Goal: Transaction & Acquisition: Purchase product/service

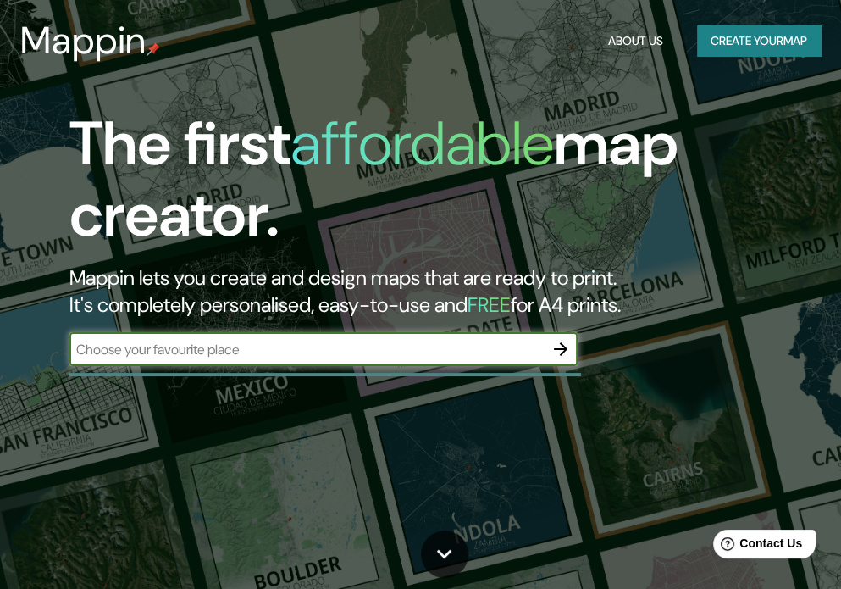
click at [244, 349] on input "text" at bounding box center [306, 349] width 474 height 19
click at [147, 357] on input "text" at bounding box center [306, 349] width 474 height 19
type input "cusco"
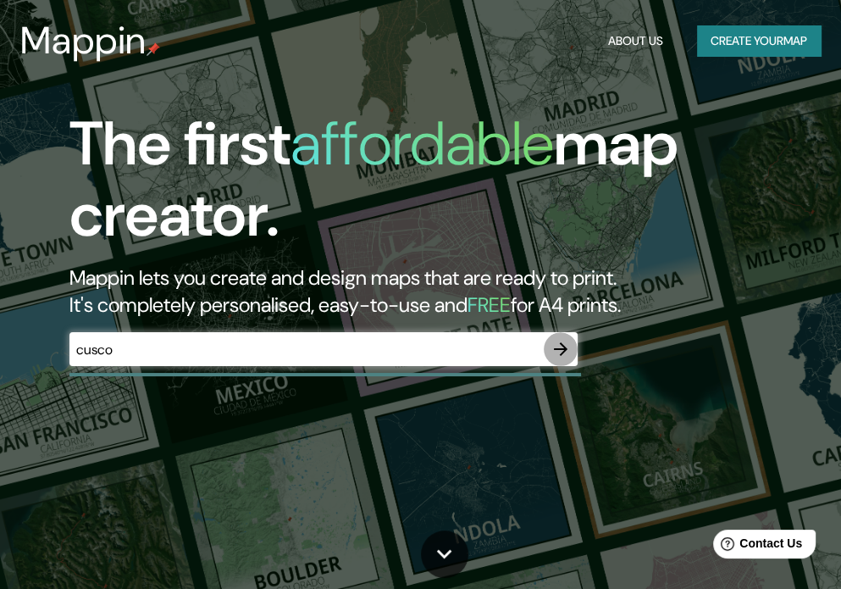
click at [562, 351] on icon "button" at bounding box center [561, 349] width 20 height 20
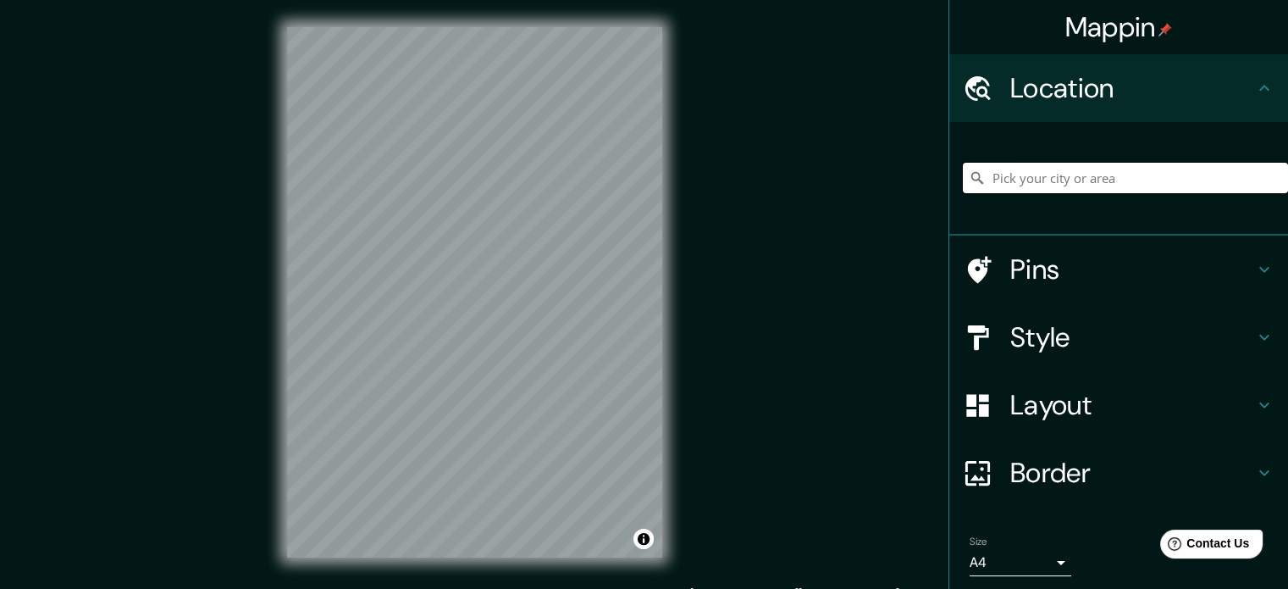
click at [840, 183] on input "Pick your city or area" at bounding box center [1125, 178] width 325 height 30
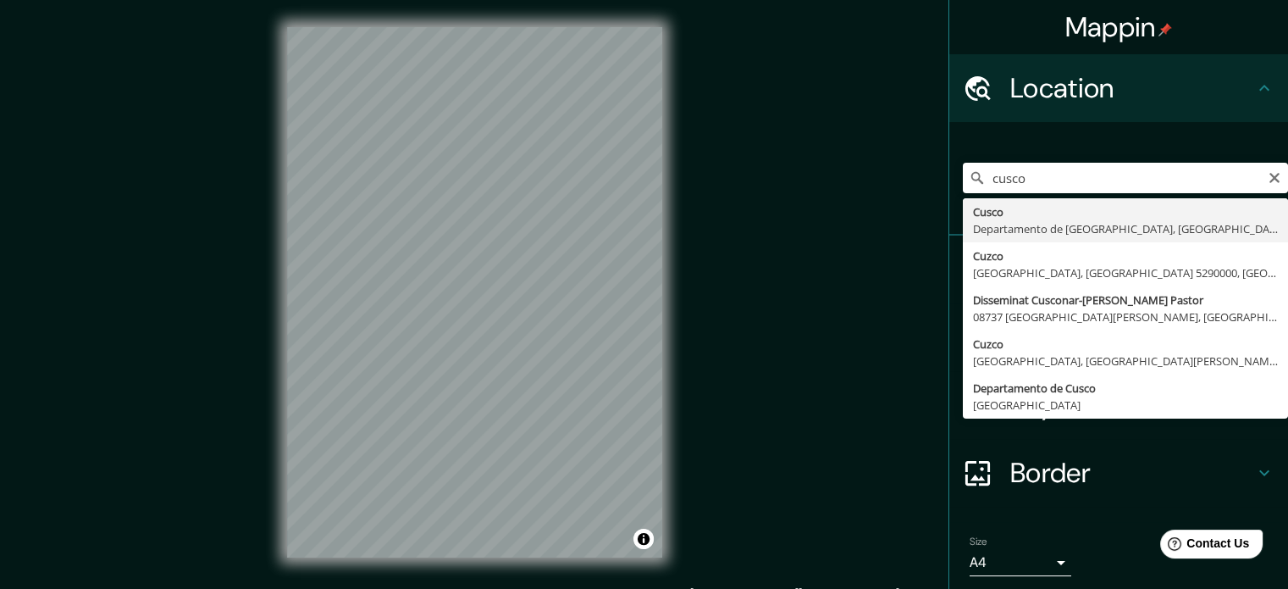
type input "Cusco, [GEOGRAPHIC_DATA], [GEOGRAPHIC_DATA]"
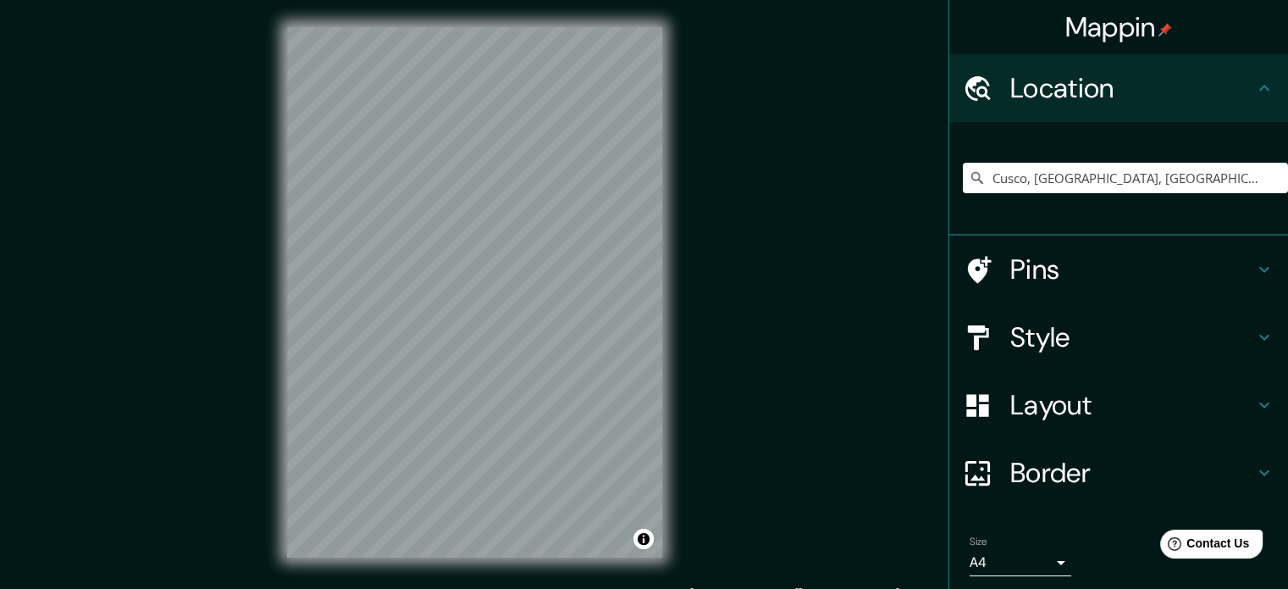
scroll to position [58, 0]
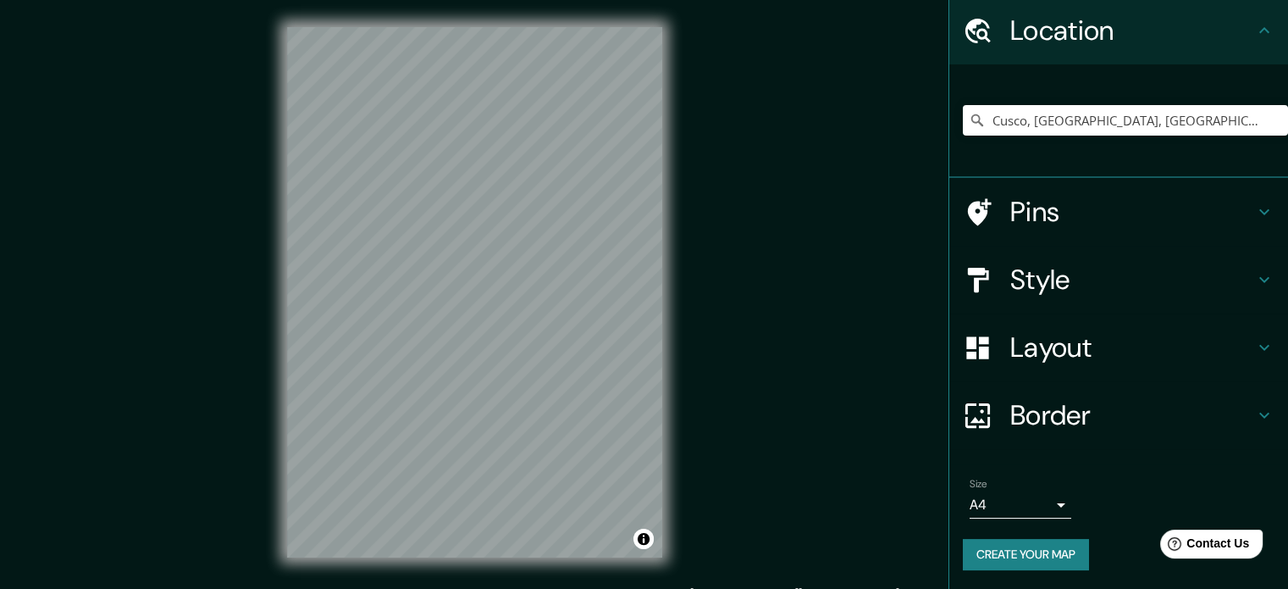
click at [840, 345] on h4 "Layout" at bounding box center [1133, 347] width 244 height 34
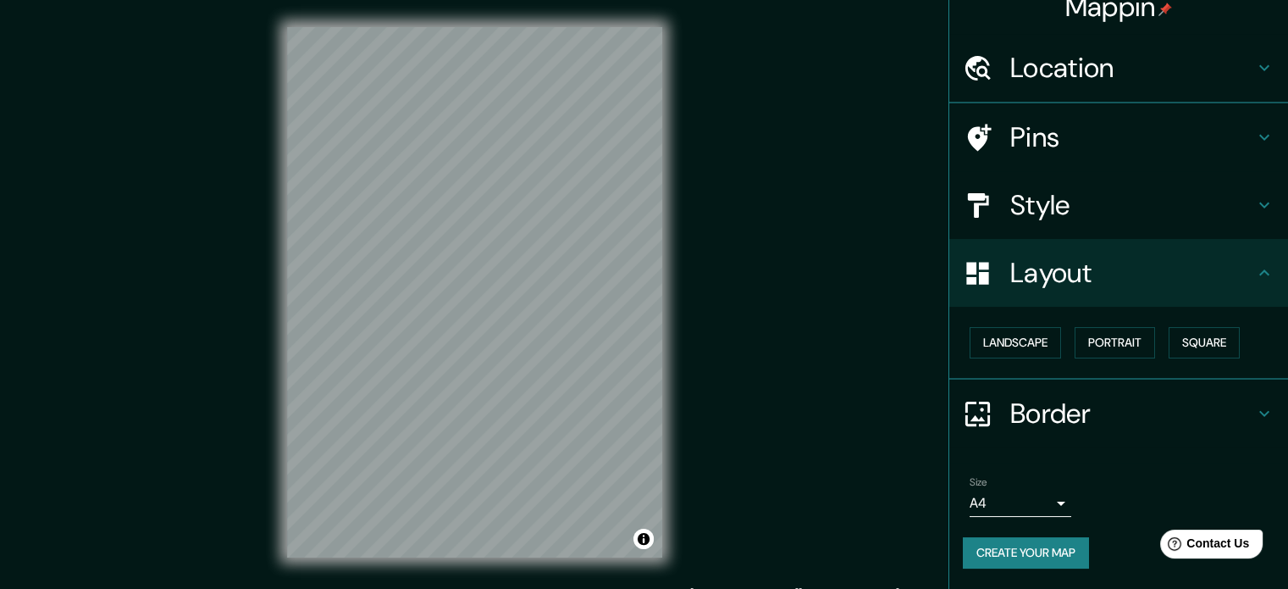
scroll to position [19, 0]
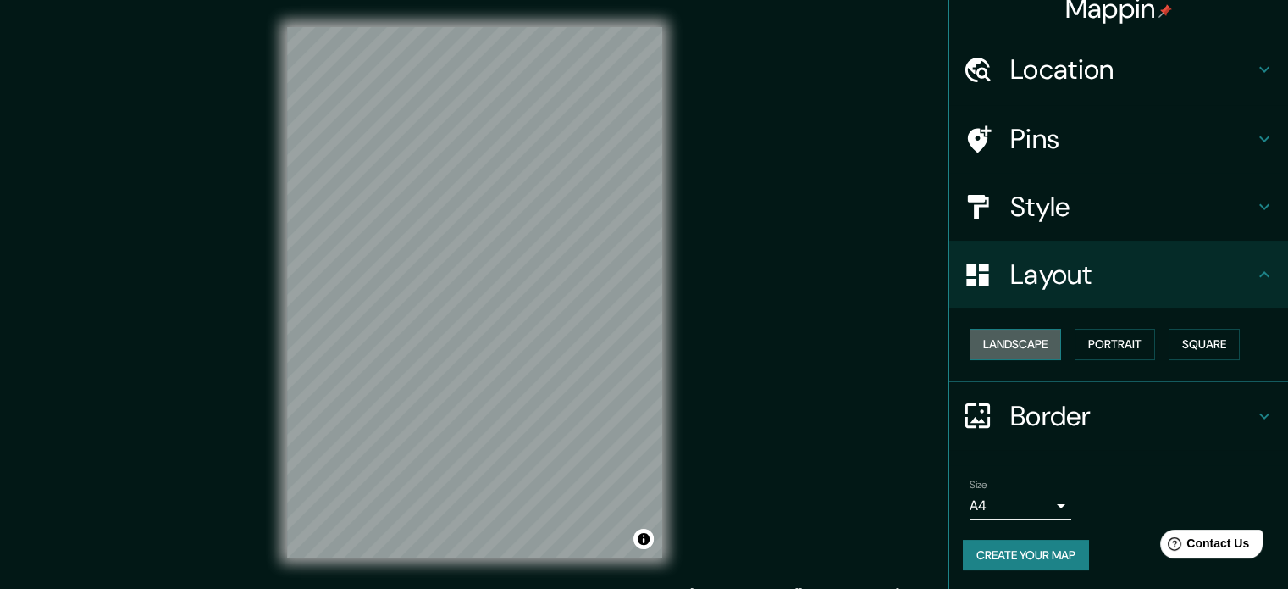
click at [840, 340] on button "Landscape" at bounding box center [1015, 344] width 91 height 31
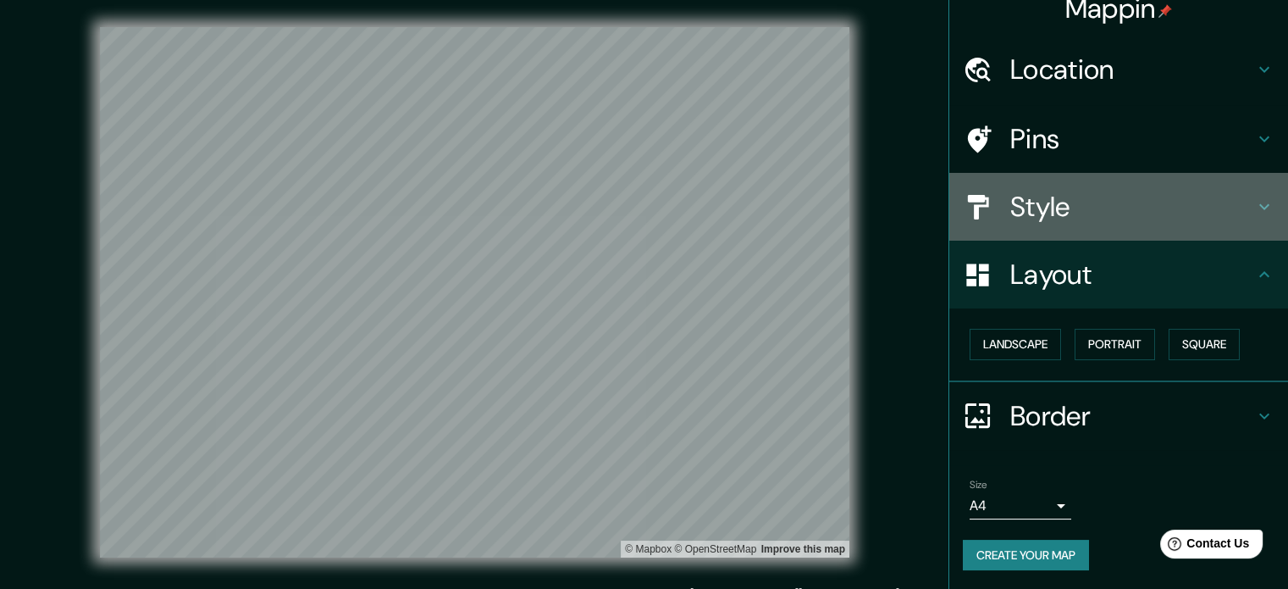
click at [840, 201] on h4 "Style" at bounding box center [1133, 207] width 244 height 34
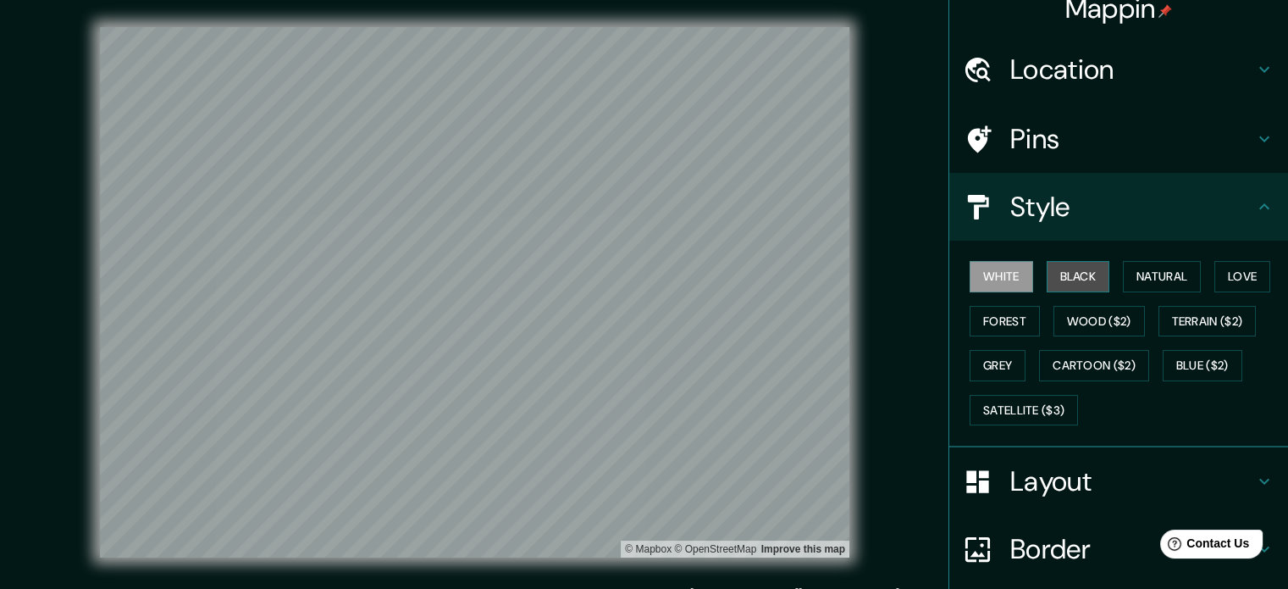
click at [840, 276] on button "Black" at bounding box center [1079, 276] width 64 height 31
click at [840, 274] on button "Natural" at bounding box center [1162, 276] width 78 height 31
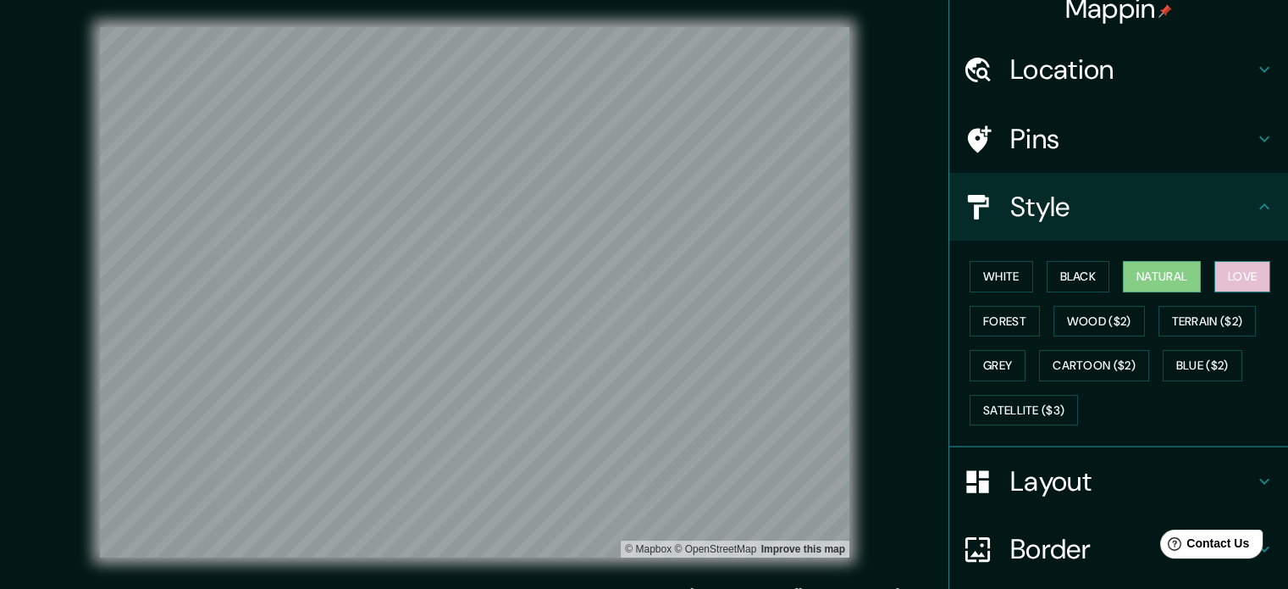
click at [840, 263] on button "Love" at bounding box center [1243, 276] width 56 height 31
click at [840, 312] on button "Forest" at bounding box center [1005, 321] width 70 height 31
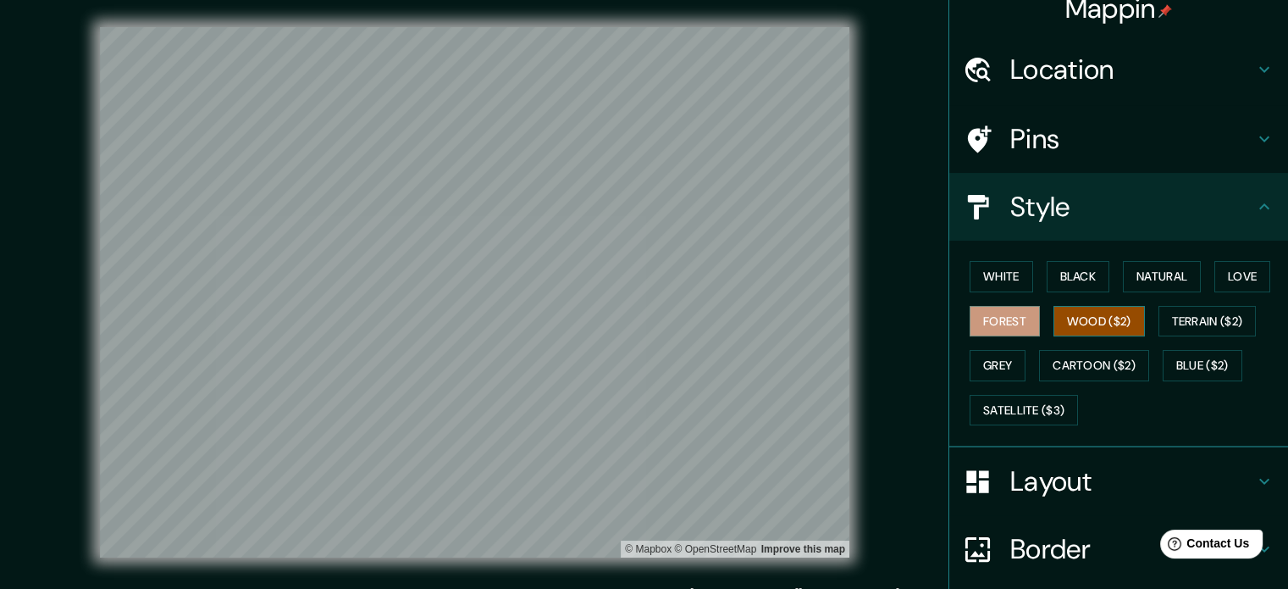
click at [840, 314] on button "Wood ($2)" at bounding box center [1099, 321] width 91 height 31
click at [840, 328] on button "Terrain ($2)" at bounding box center [1208, 321] width 98 height 31
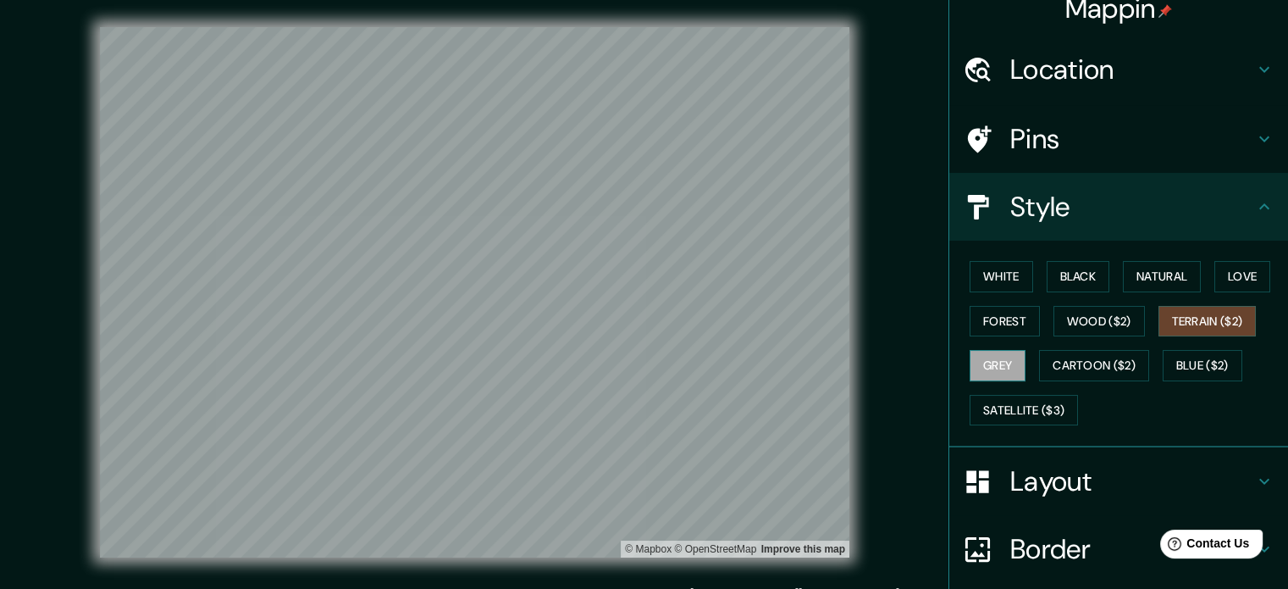
click at [840, 355] on button "Grey" at bounding box center [998, 365] width 56 height 31
click at [840, 274] on button "White" at bounding box center [1002, 276] width 64 height 31
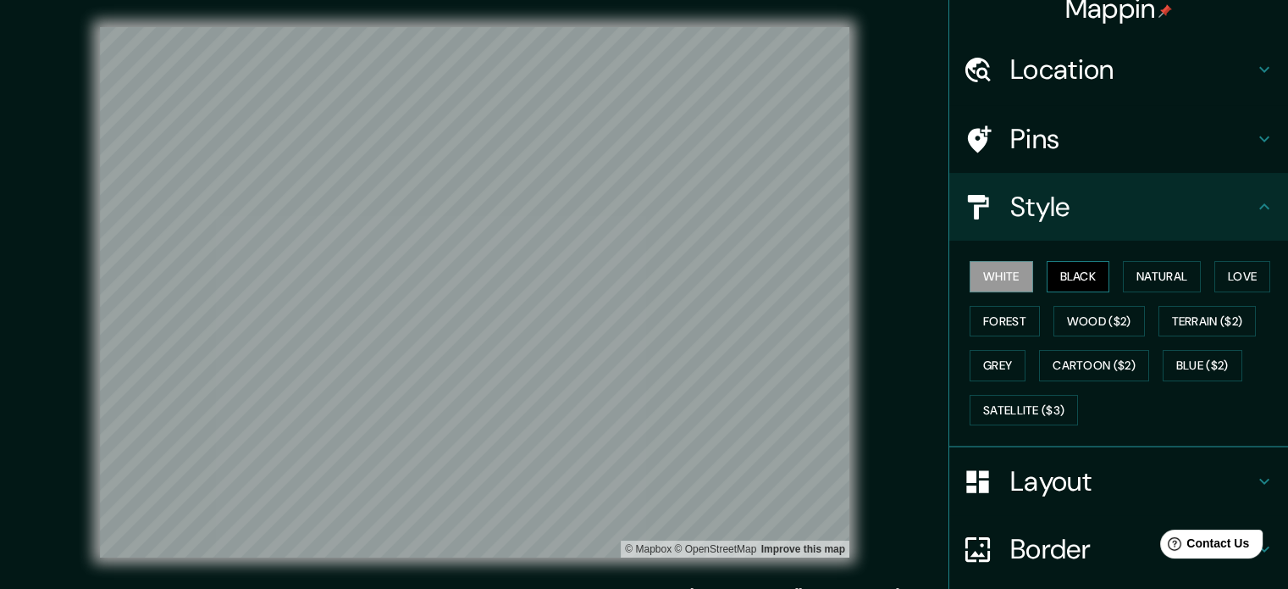
click at [840, 275] on button "Black" at bounding box center [1079, 276] width 64 height 31
click at [840, 272] on button "Natural" at bounding box center [1162, 276] width 78 height 31
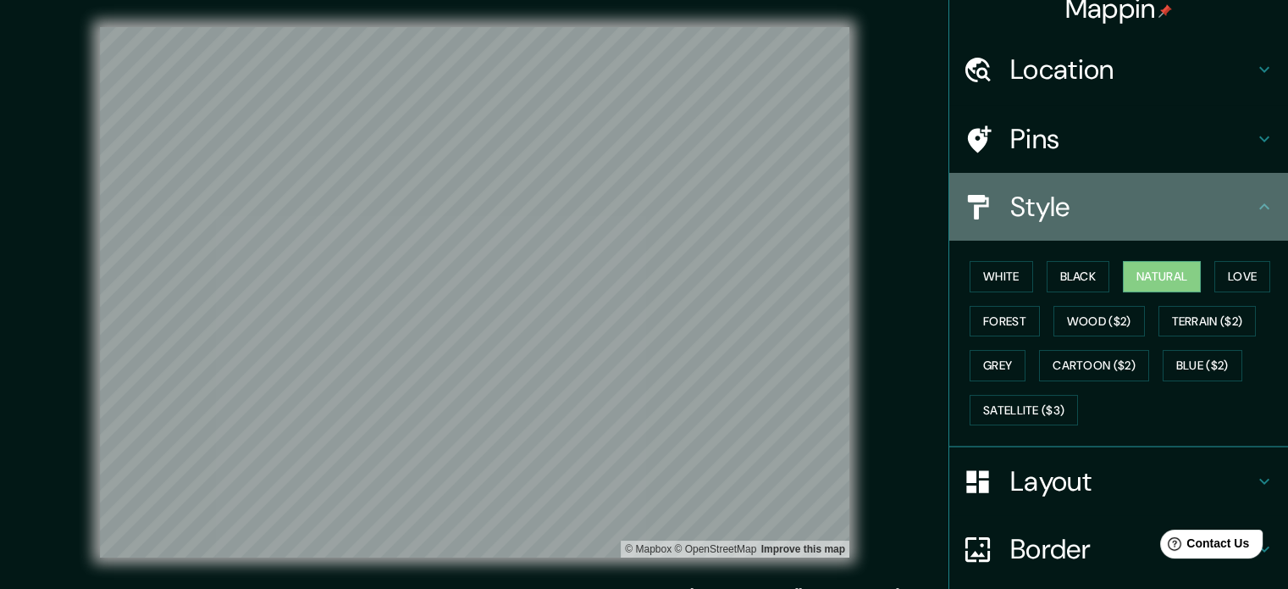
click at [840, 201] on icon at bounding box center [1265, 207] width 20 height 20
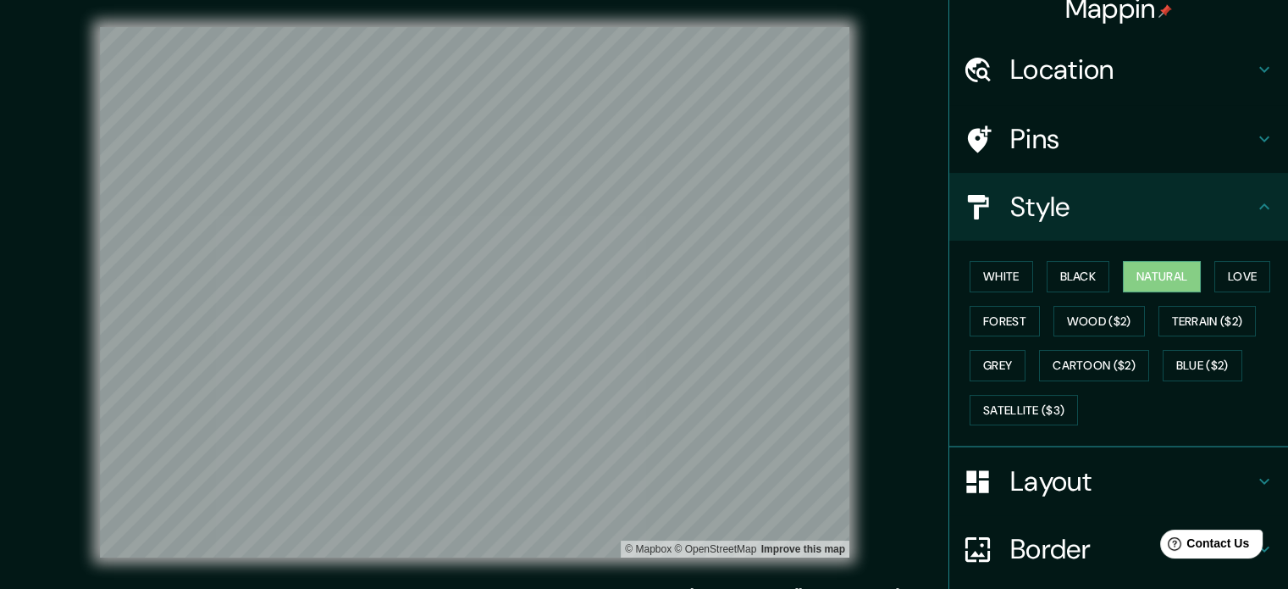
click at [840, 204] on h4 "Style" at bounding box center [1133, 207] width 244 height 34
click at [840, 479] on h4 "Layout" at bounding box center [1133, 481] width 244 height 34
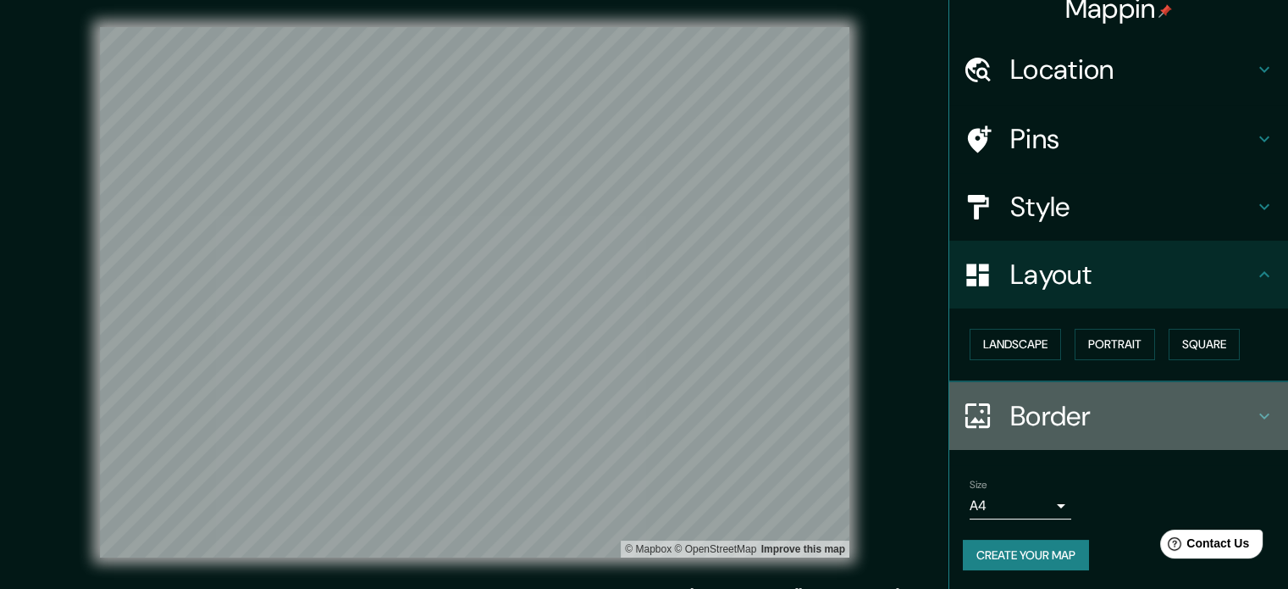
click at [840, 414] on h4 "Border" at bounding box center [1133, 416] width 244 height 34
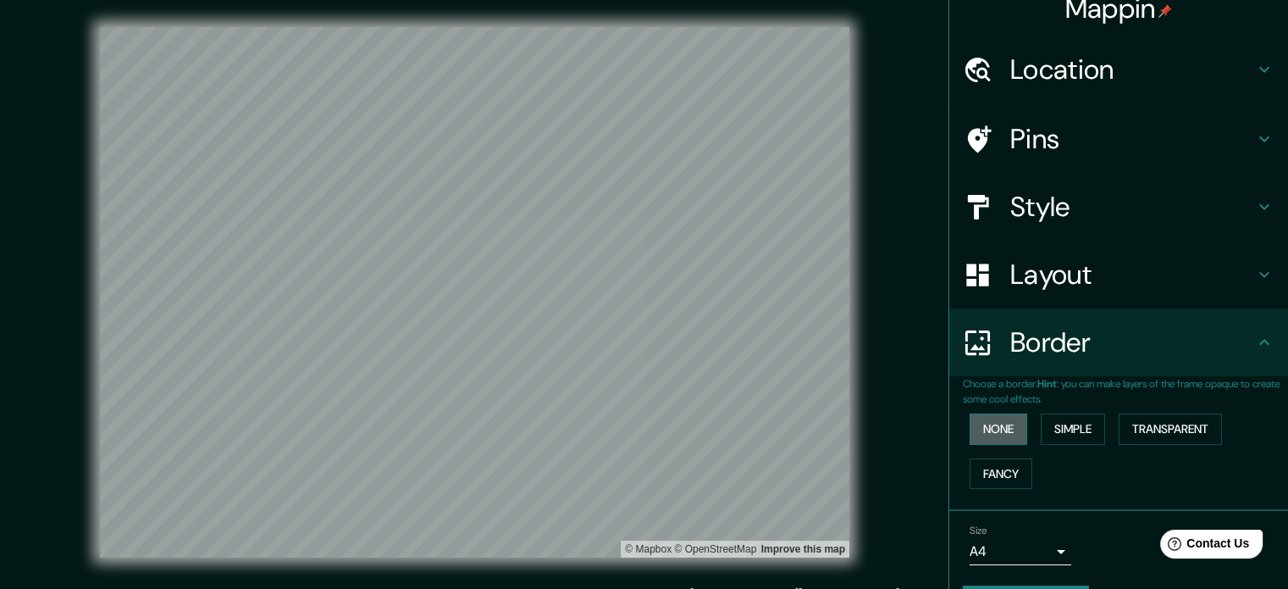
click at [840, 427] on button "None" at bounding box center [999, 428] width 58 height 31
click at [840, 426] on button "Simple" at bounding box center [1073, 428] width 64 height 31
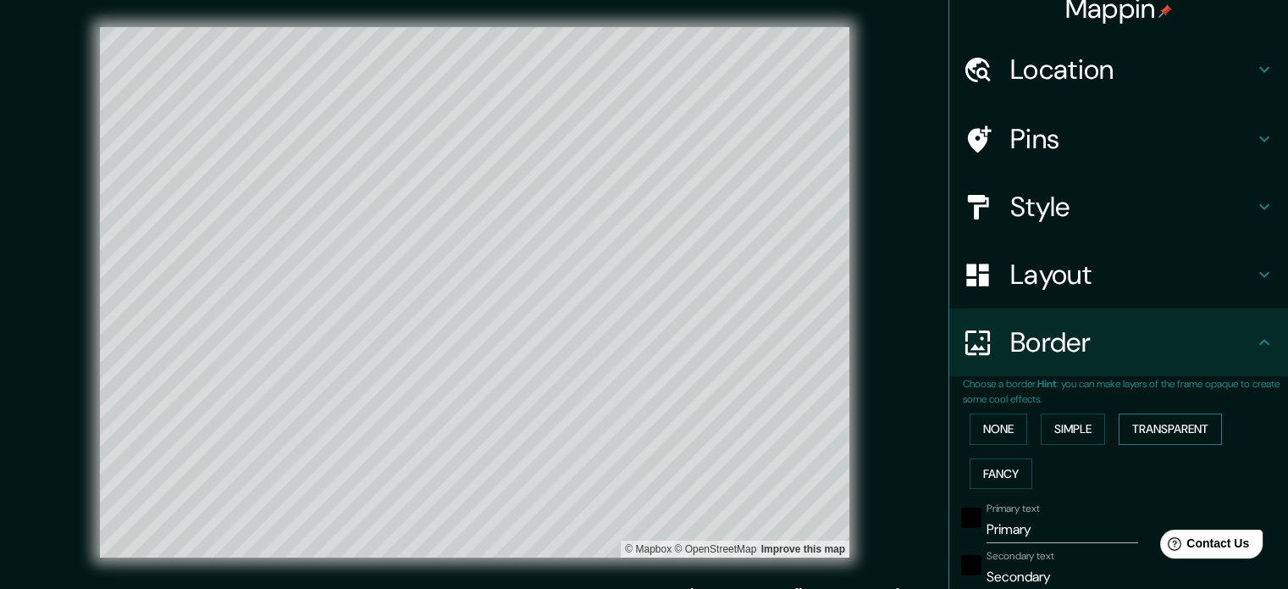
click at [840, 429] on button "Transparent" at bounding box center [1170, 428] width 103 height 31
click at [840, 470] on button "Fancy" at bounding box center [1001, 473] width 63 height 31
click at [840, 429] on button "None" at bounding box center [999, 428] width 58 height 31
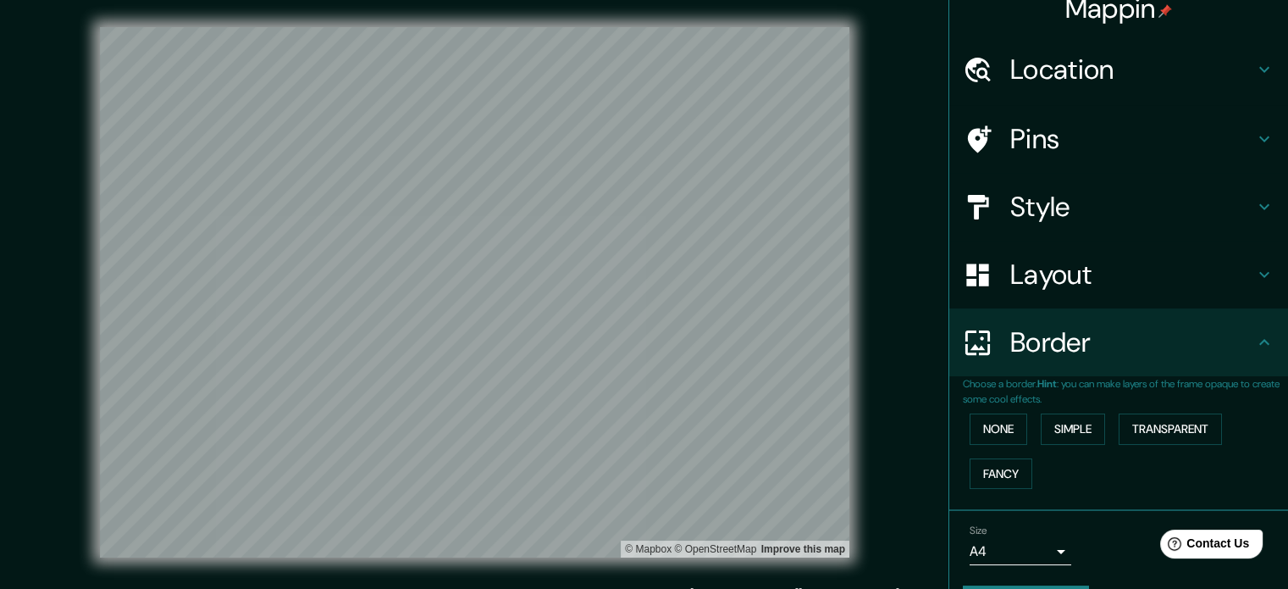
scroll to position [64, 0]
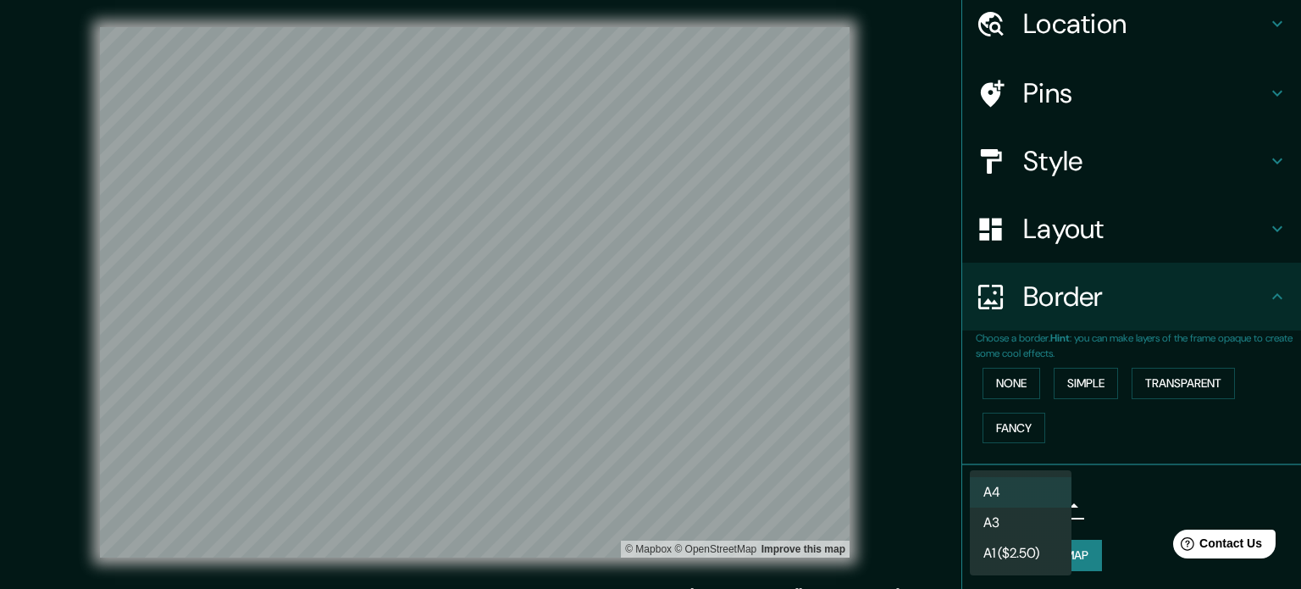
click at [840, 497] on body "Mappin Location [GEOGRAPHIC_DATA], [GEOGRAPHIC_DATA], [GEOGRAPHIC_DATA] Pins St…" at bounding box center [650, 294] width 1301 height 589
click at [840, 521] on li "A3" at bounding box center [1021, 522] width 102 height 30
type input "a4"
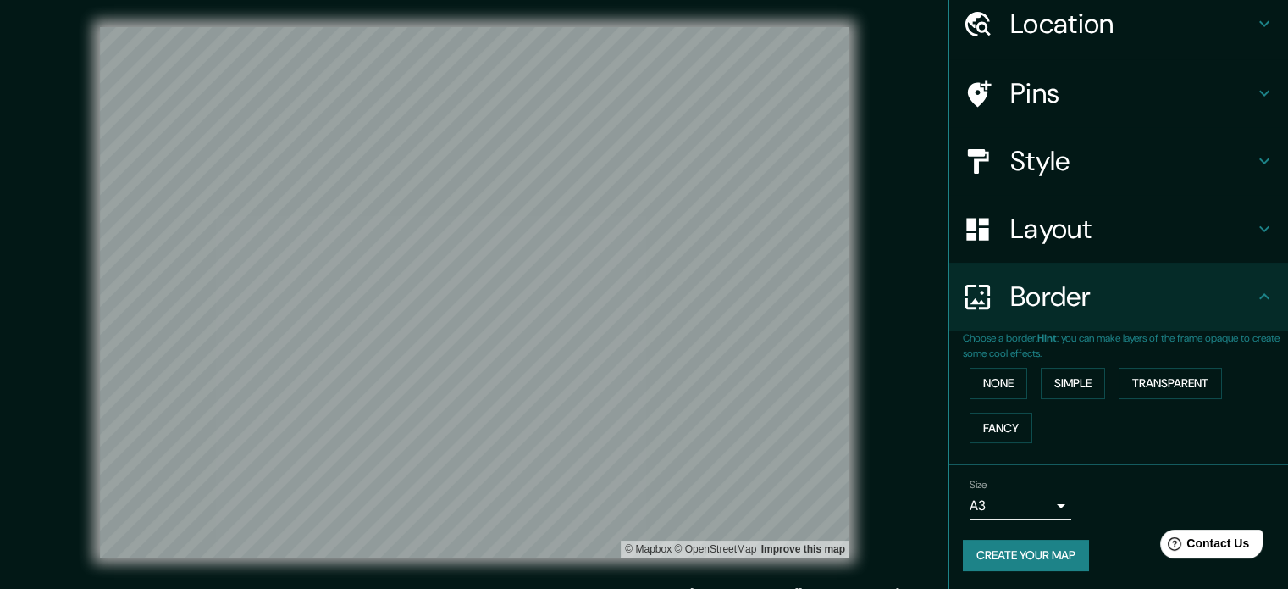
scroll to position [0, 0]
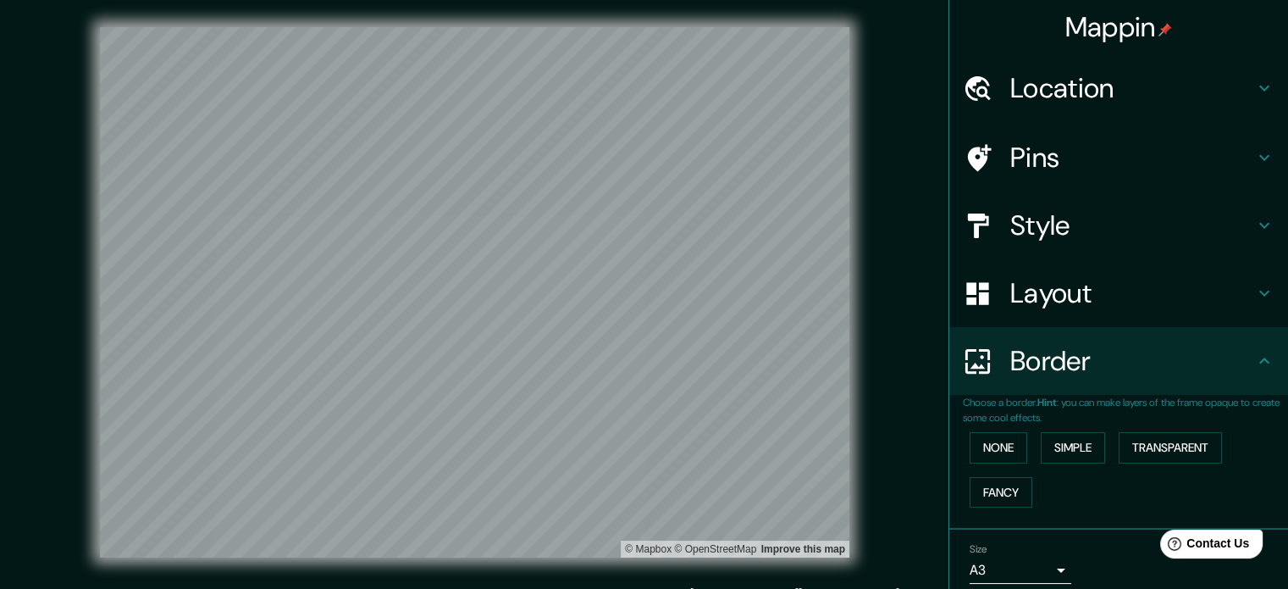
click at [840, 145] on h4 "Pins" at bounding box center [1133, 158] width 244 height 34
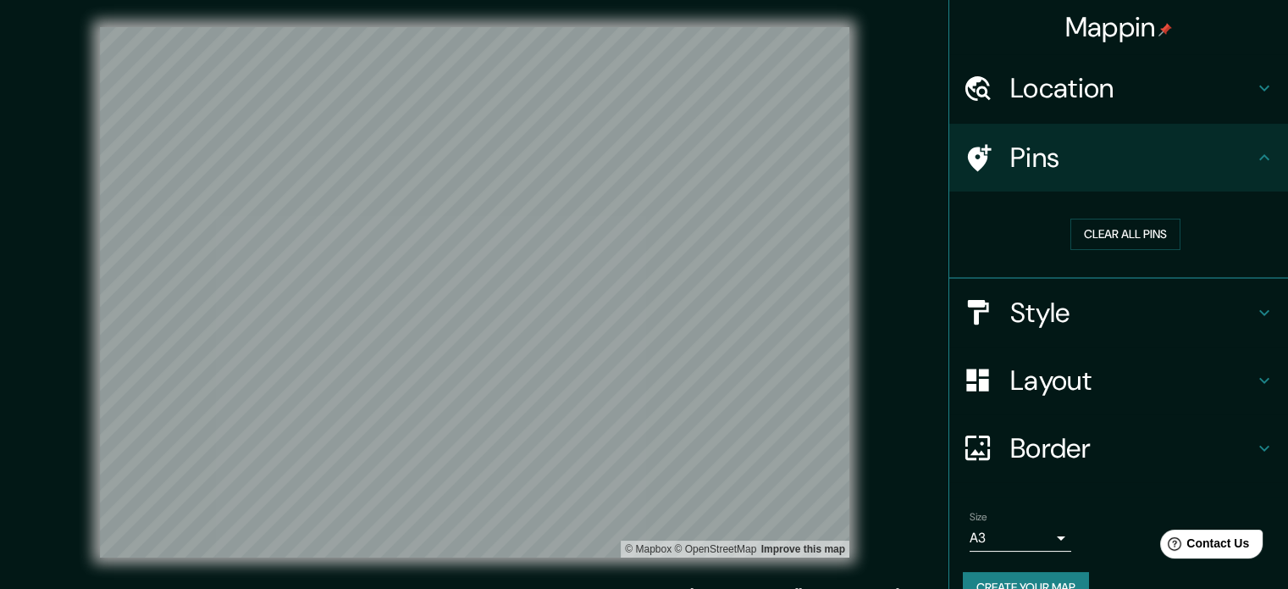
scroll to position [32, 0]
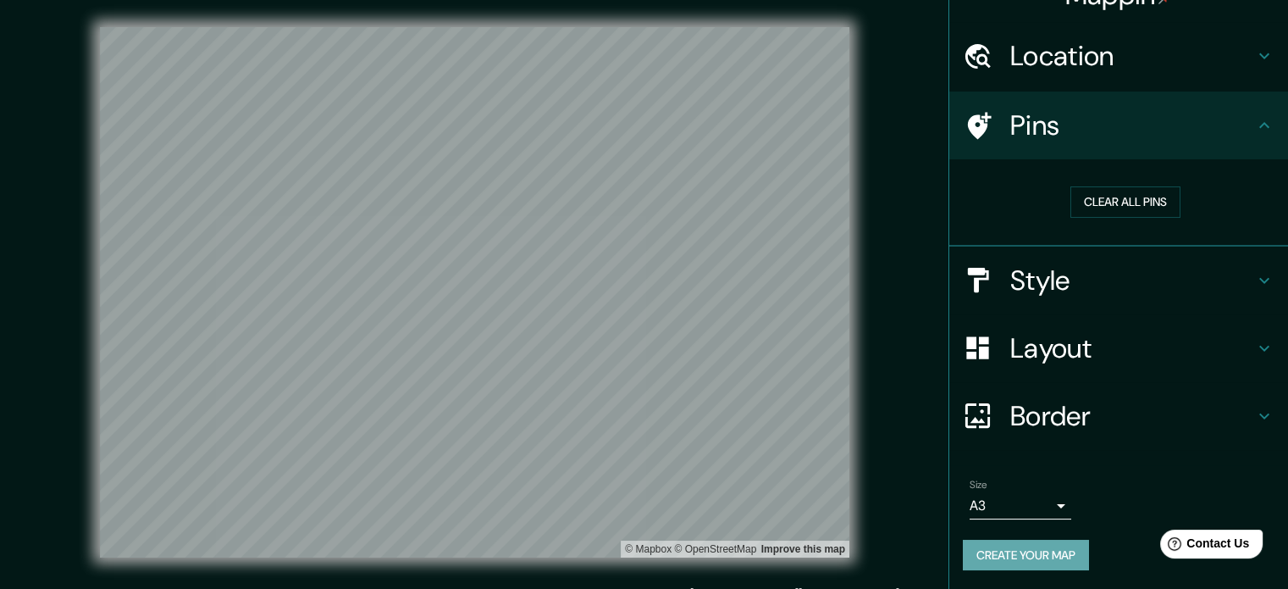
click at [840, 557] on button "Create your map" at bounding box center [1026, 555] width 126 height 31
click at [840, 555] on button "Create your map" at bounding box center [1026, 555] width 126 height 31
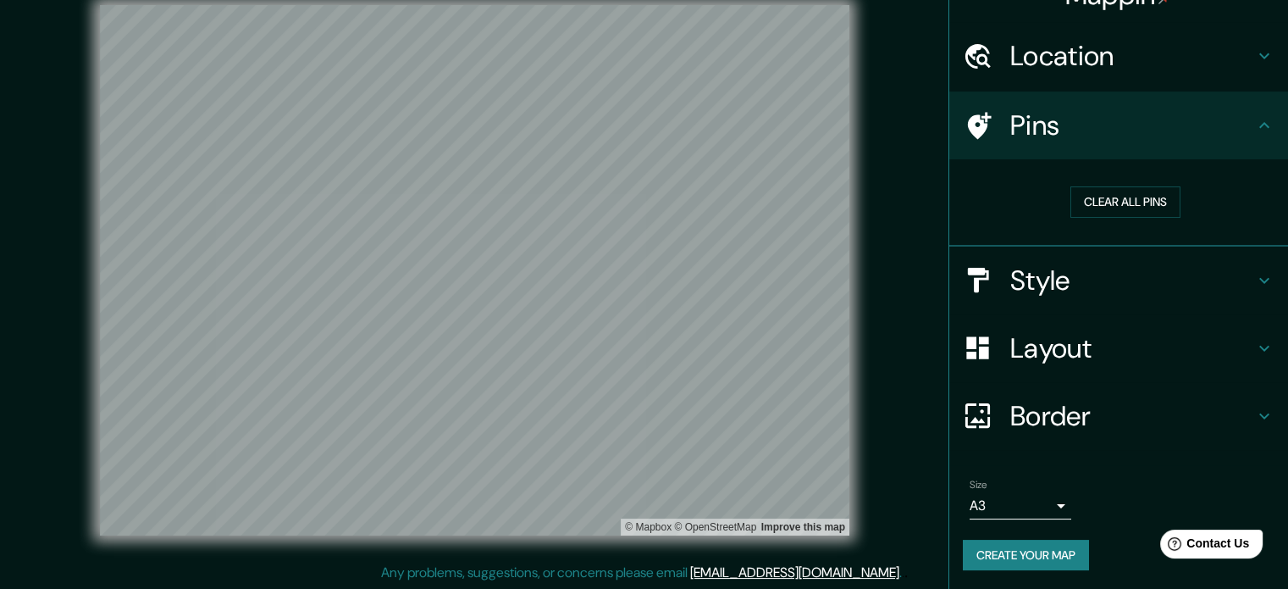
click at [840, 413] on h4 "Border" at bounding box center [1133, 416] width 244 height 34
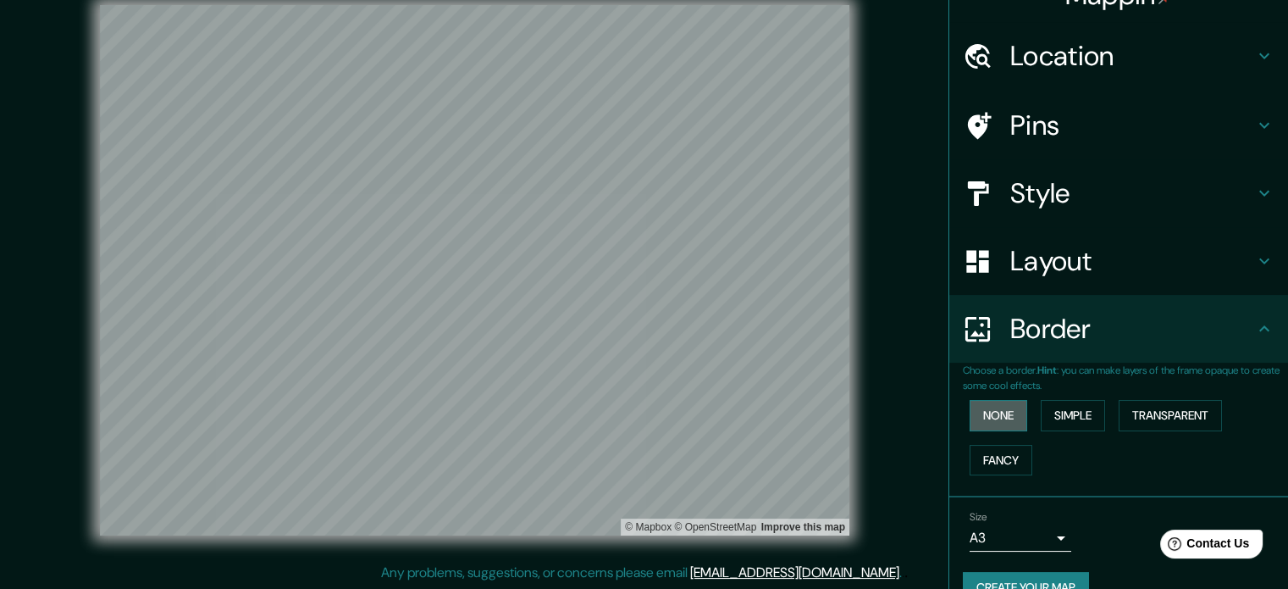
click at [840, 412] on button "None" at bounding box center [999, 415] width 58 height 31
click at [840, 419] on button "Transparent" at bounding box center [1170, 415] width 103 height 31
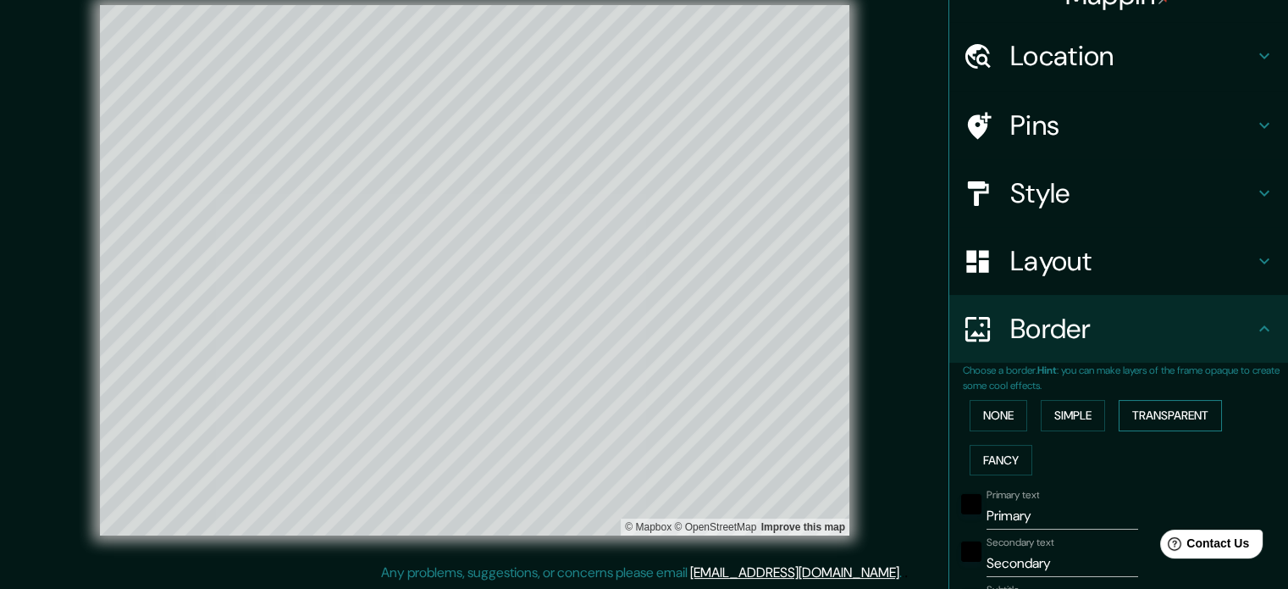
click at [840, 419] on button "Transparent" at bounding box center [1170, 415] width 103 height 31
type input "425"
type input "71"
click at [840, 420] on button "None" at bounding box center [999, 415] width 58 height 31
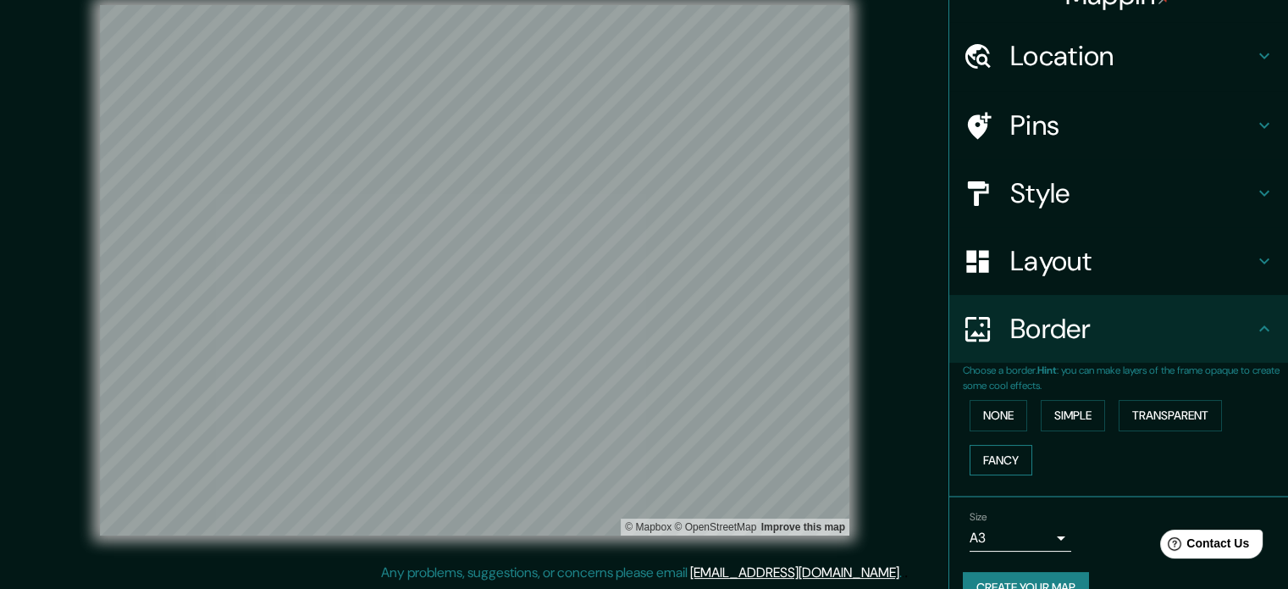
click at [840, 460] on button "Fancy" at bounding box center [1001, 460] width 63 height 31
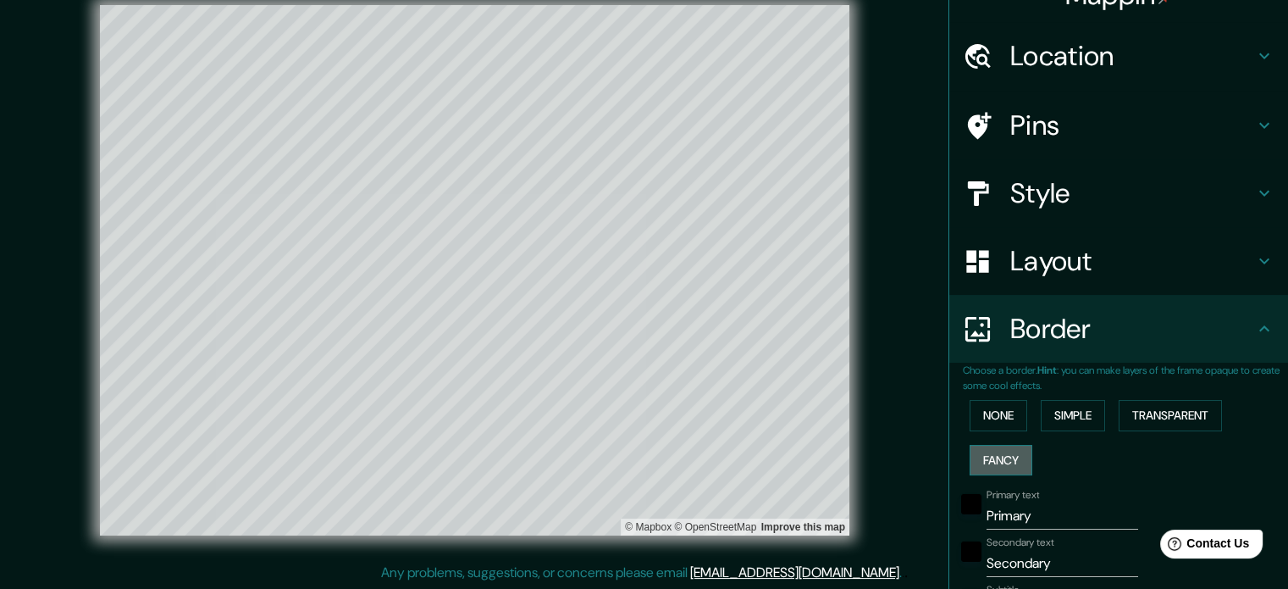
click at [840, 460] on button "Fancy" at bounding box center [1001, 460] width 63 height 31
type input "71"
type input "35"
click at [840, 402] on button "None" at bounding box center [999, 415] width 58 height 31
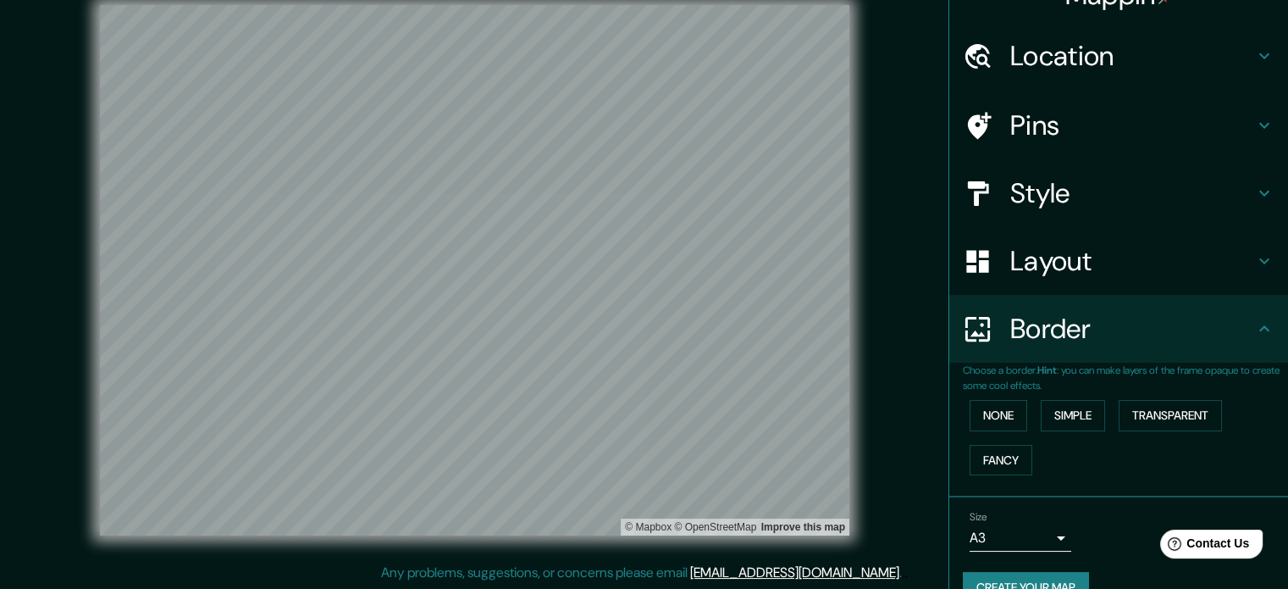
scroll to position [64, 0]
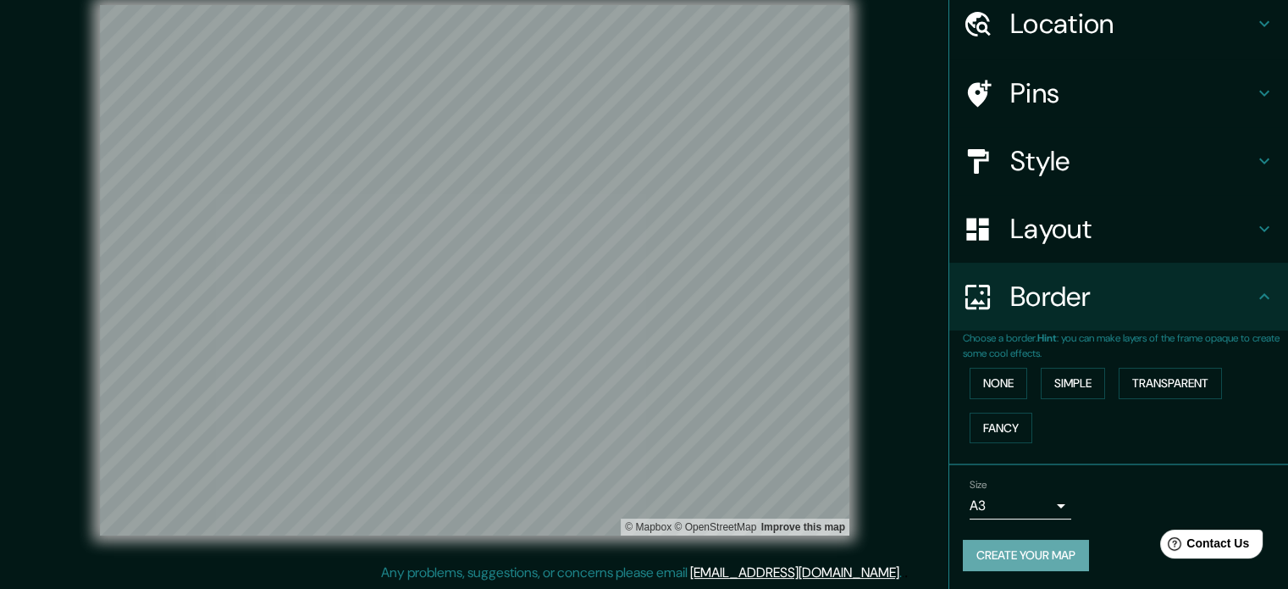
click at [840, 548] on button "Create your map" at bounding box center [1026, 555] width 126 height 31
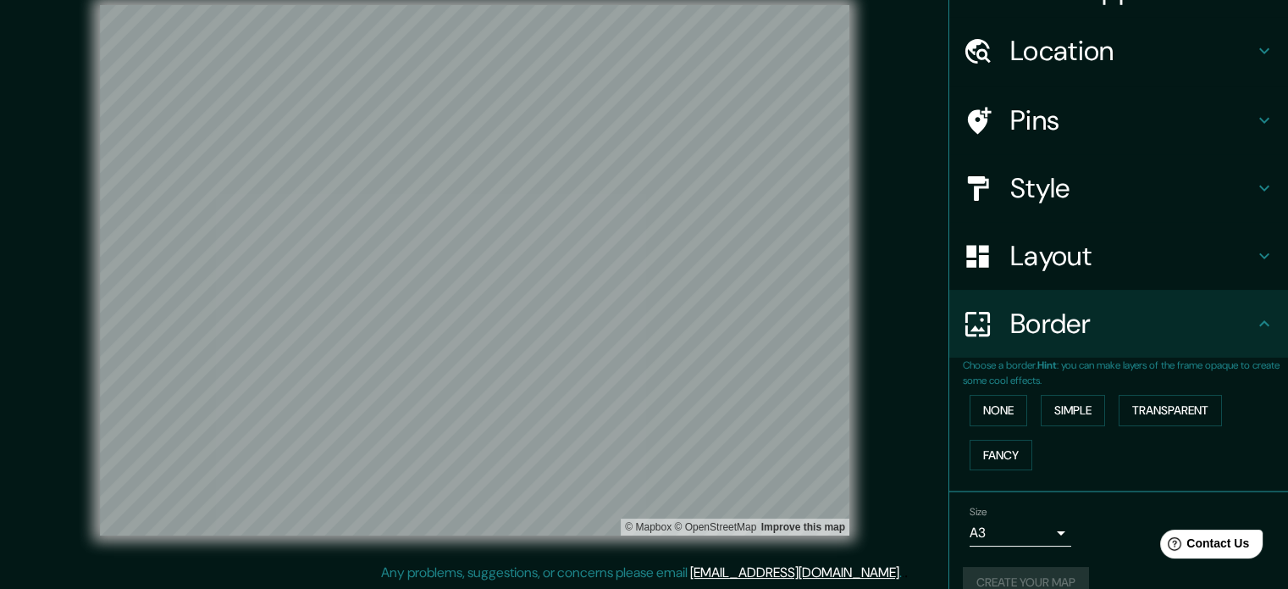
scroll to position [0, 0]
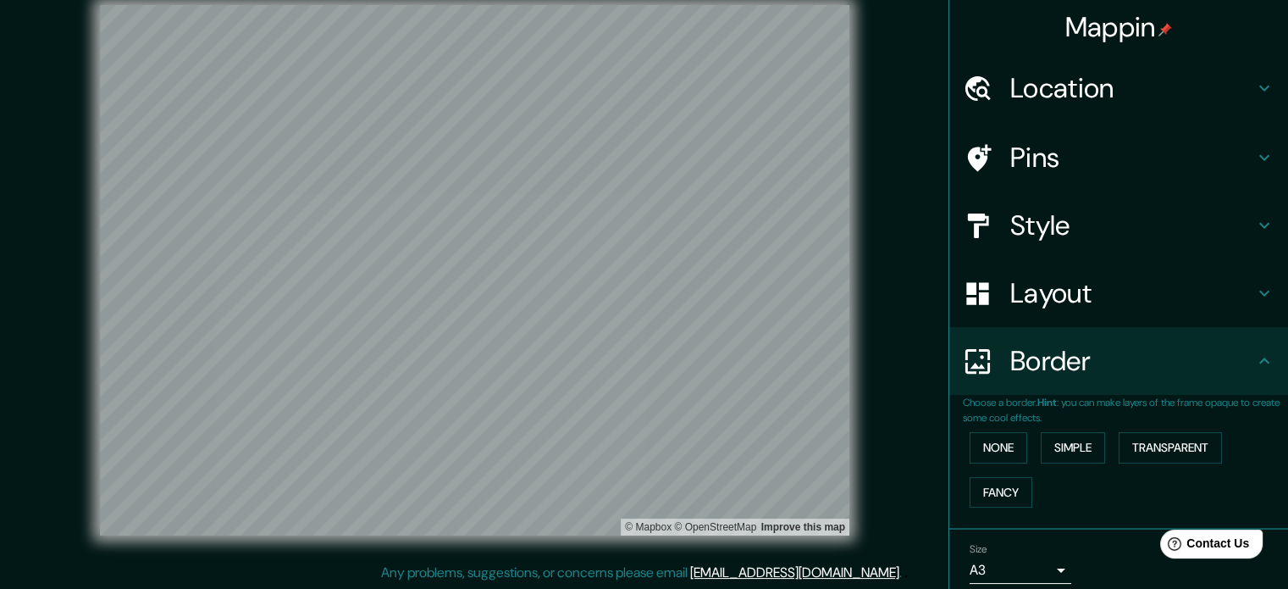
click at [840, 81] on h4 "Location" at bounding box center [1133, 88] width 244 height 34
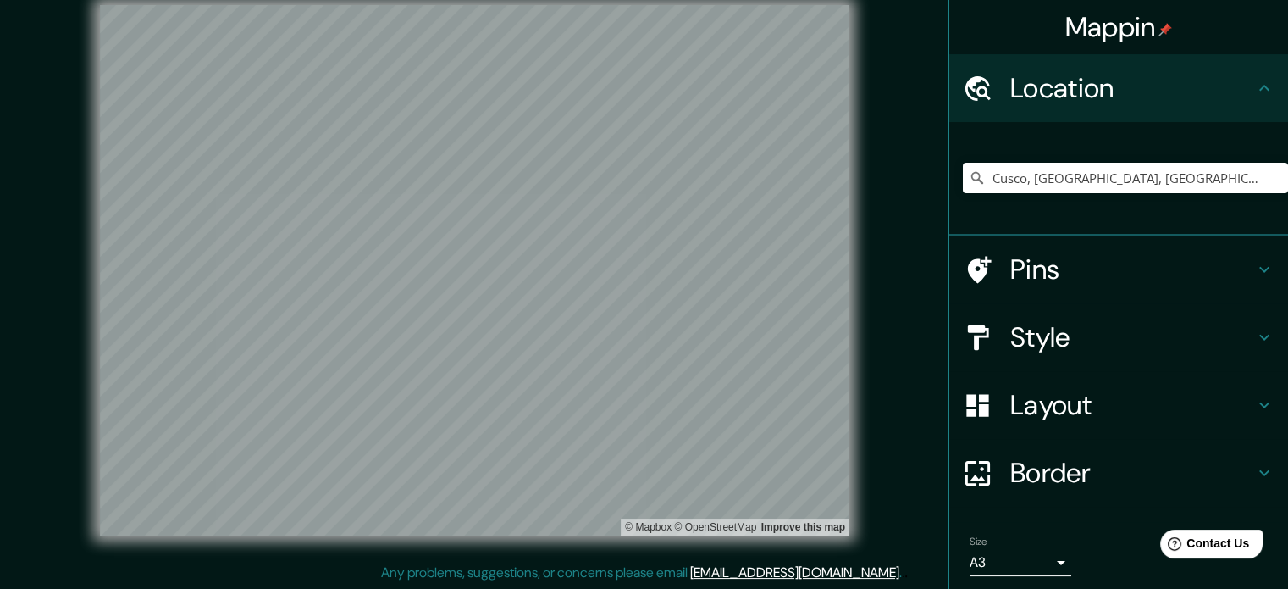
click at [840, 80] on h4 "Location" at bounding box center [1133, 88] width 244 height 34
click at [840, 279] on h4 "Pins" at bounding box center [1133, 269] width 244 height 34
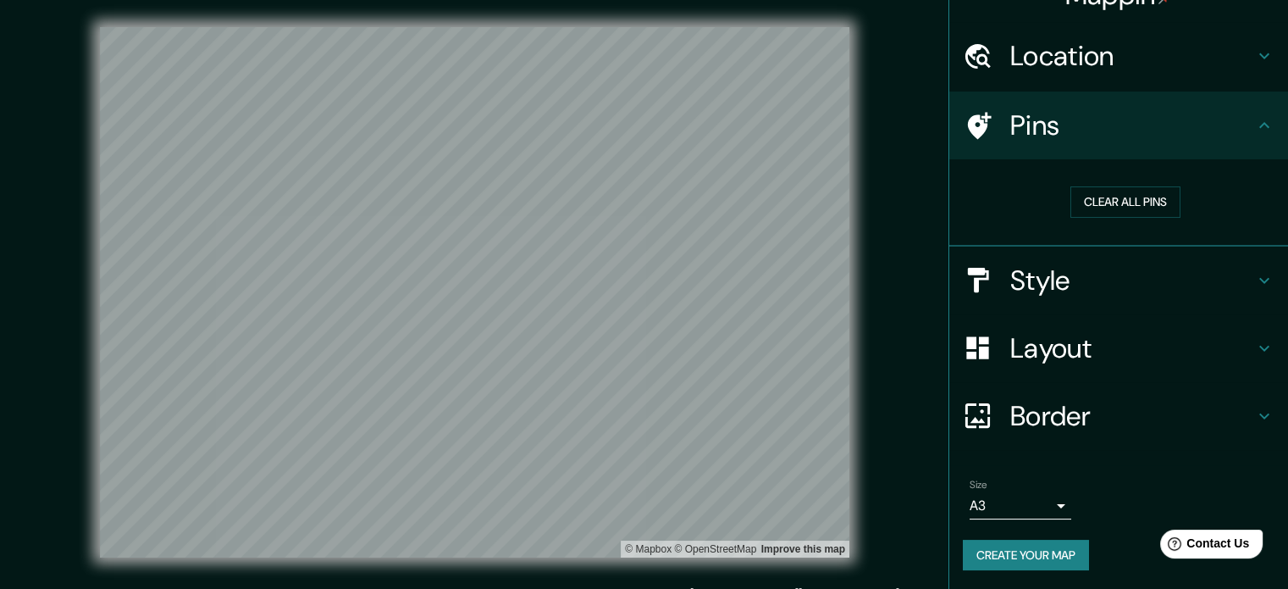
scroll to position [22, 0]
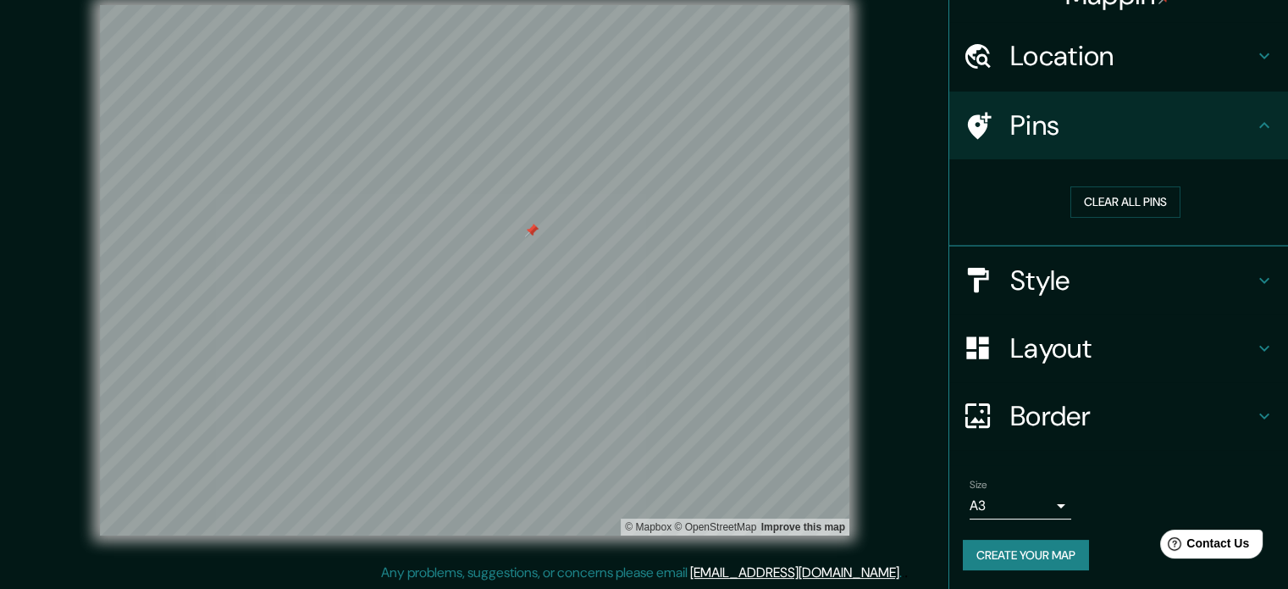
click at [529, 234] on div at bounding box center [532, 231] width 14 height 14
click at [840, 139] on h4 "Pins" at bounding box center [1133, 125] width 244 height 34
click at [840, 198] on button "Clear all pins" at bounding box center [1126, 201] width 110 height 31
click at [840, 125] on icon at bounding box center [1265, 125] width 20 height 20
click at [840, 276] on h4 "Style" at bounding box center [1133, 280] width 244 height 34
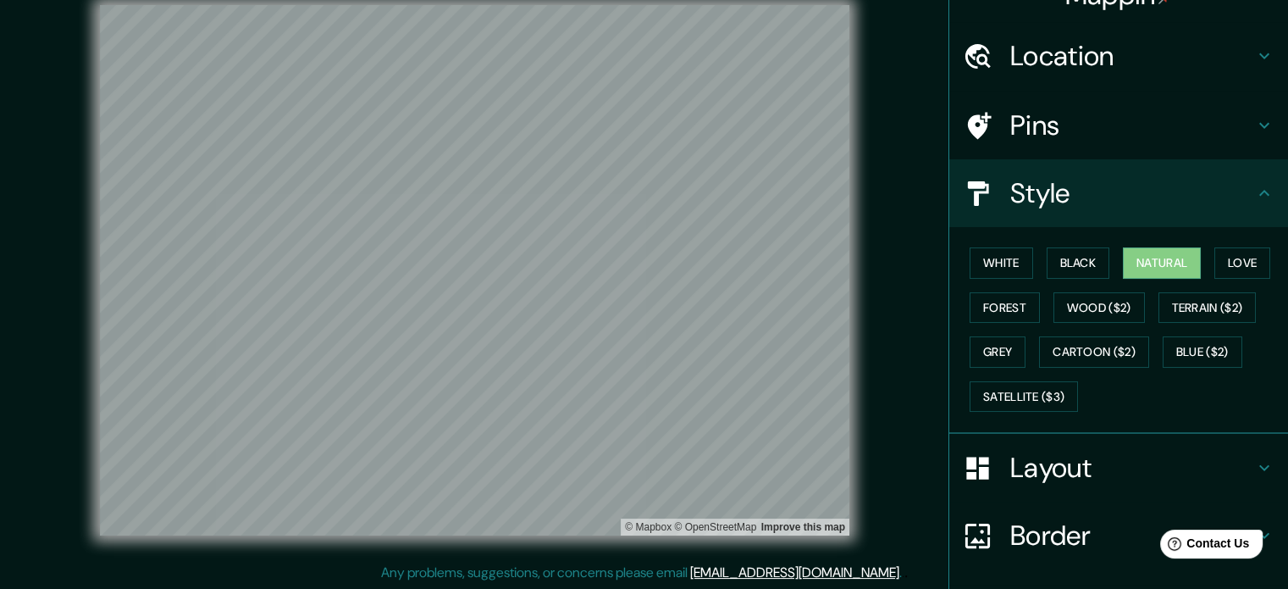
click at [840, 199] on h4 "Style" at bounding box center [1133, 193] width 244 height 34
click at [840, 459] on h4 "Layout" at bounding box center [1133, 468] width 244 height 34
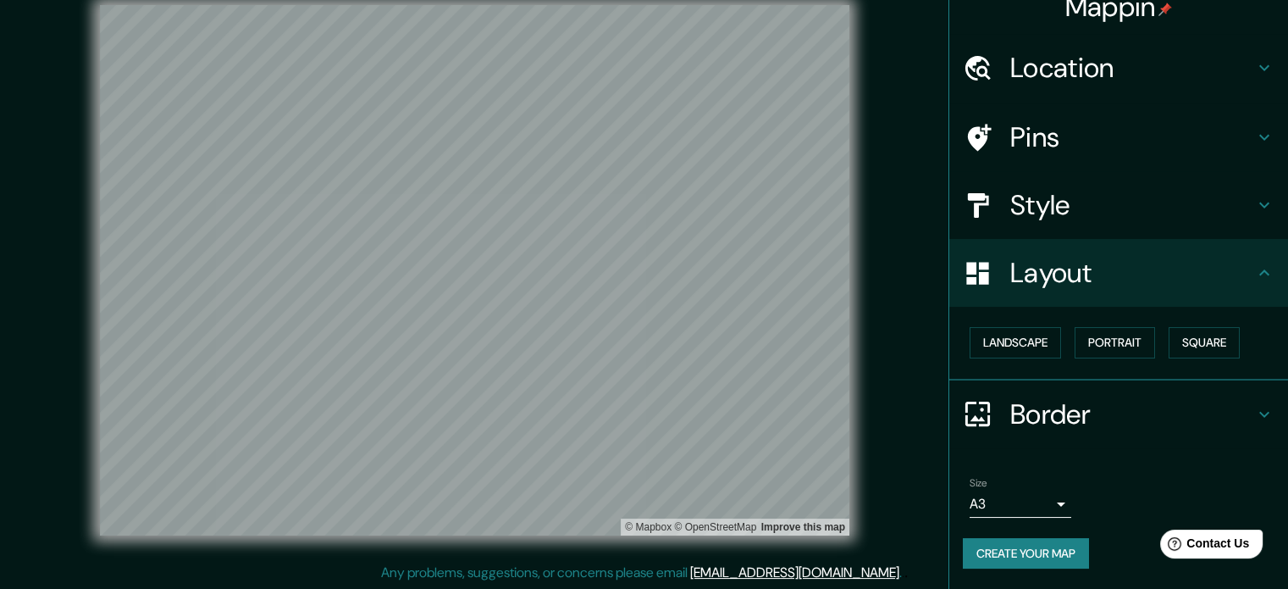
scroll to position [19, 0]
click at [840, 345] on button "Square" at bounding box center [1204, 344] width 71 height 31
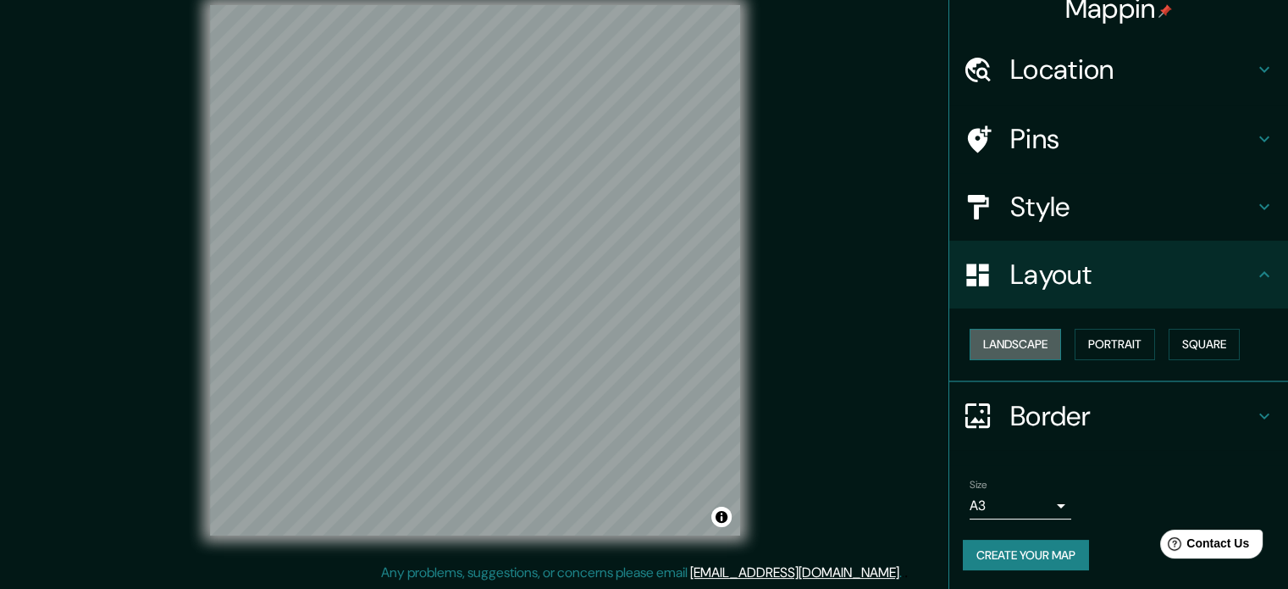
click at [840, 343] on button "Landscape" at bounding box center [1015, 344] width 91 height 31
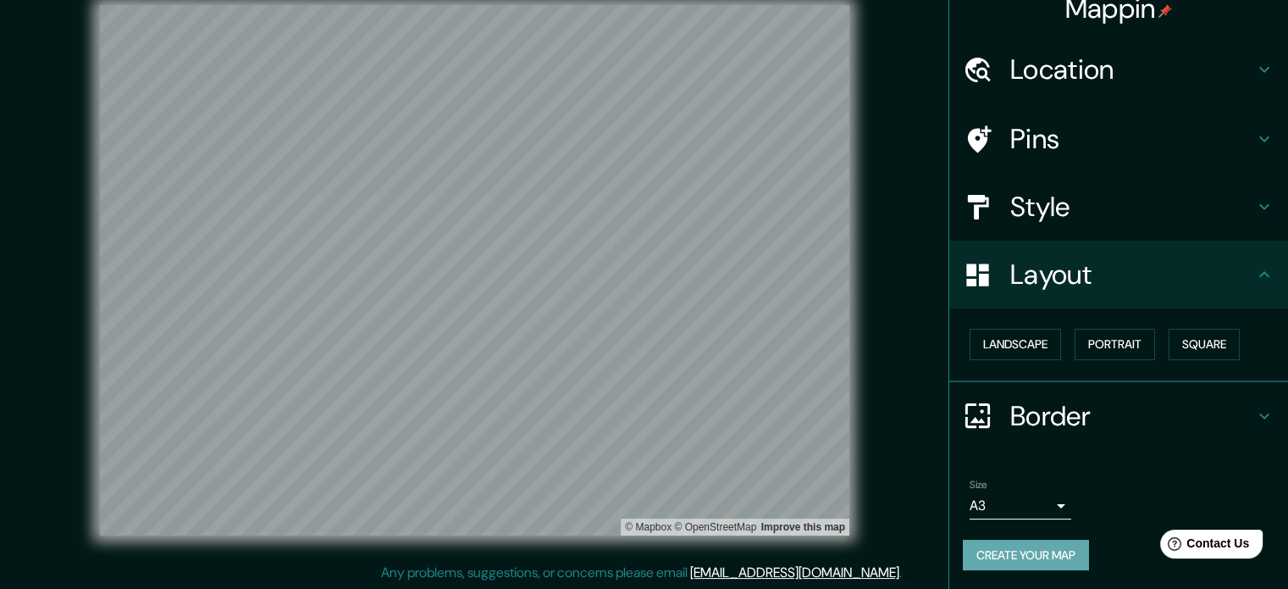
click at [840, 556] on button "Create your map" at bounding box center [1026, 555] width 126 height 31
click at [840, 556] on div "Create your map" at bounding box center [1119, 555] width 312 height 31
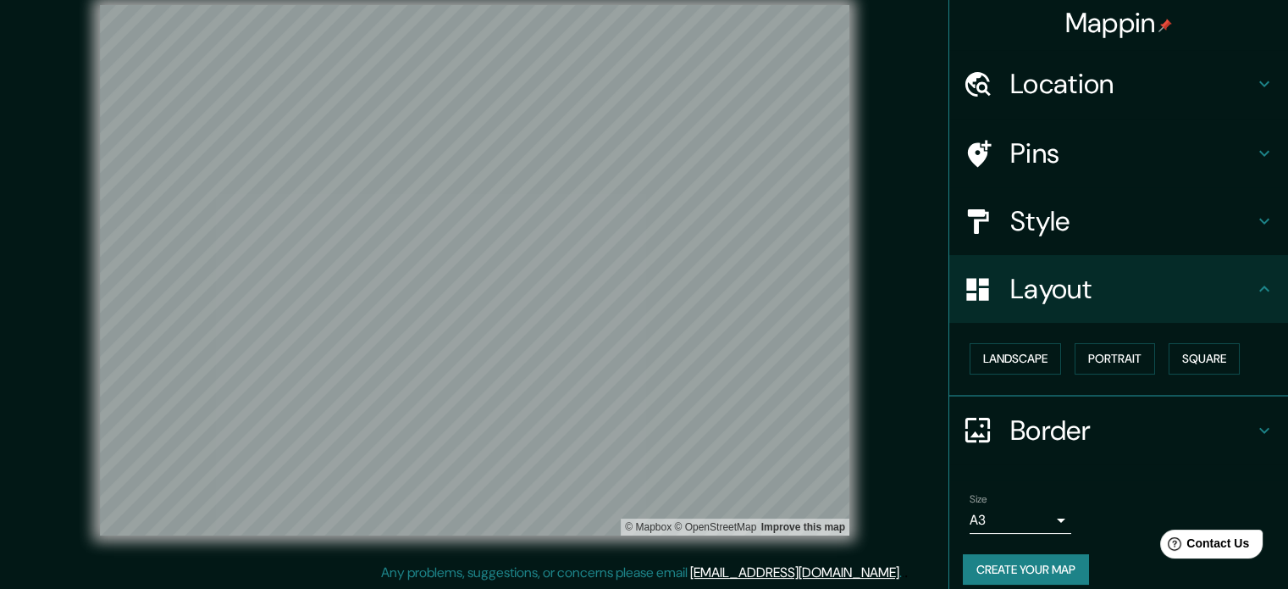
scroll to position [3, 0]
click at [840, 579] on button "Create your map" at bounding box center [1026, 570] width 126 height 31
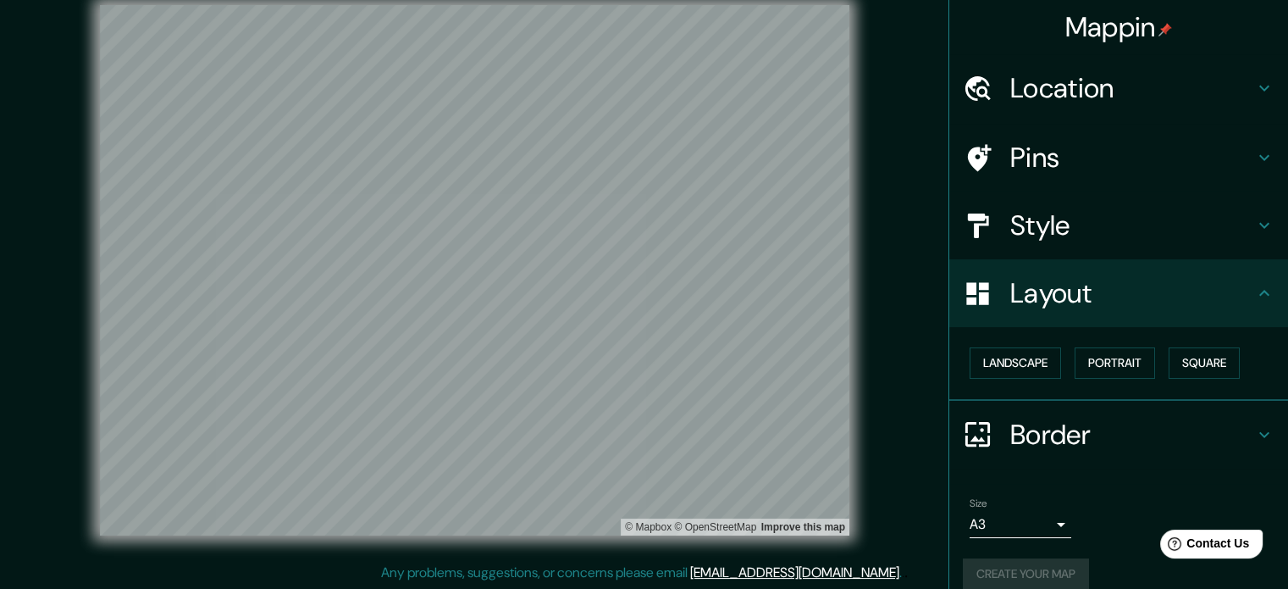
scroll to position [19, 0]
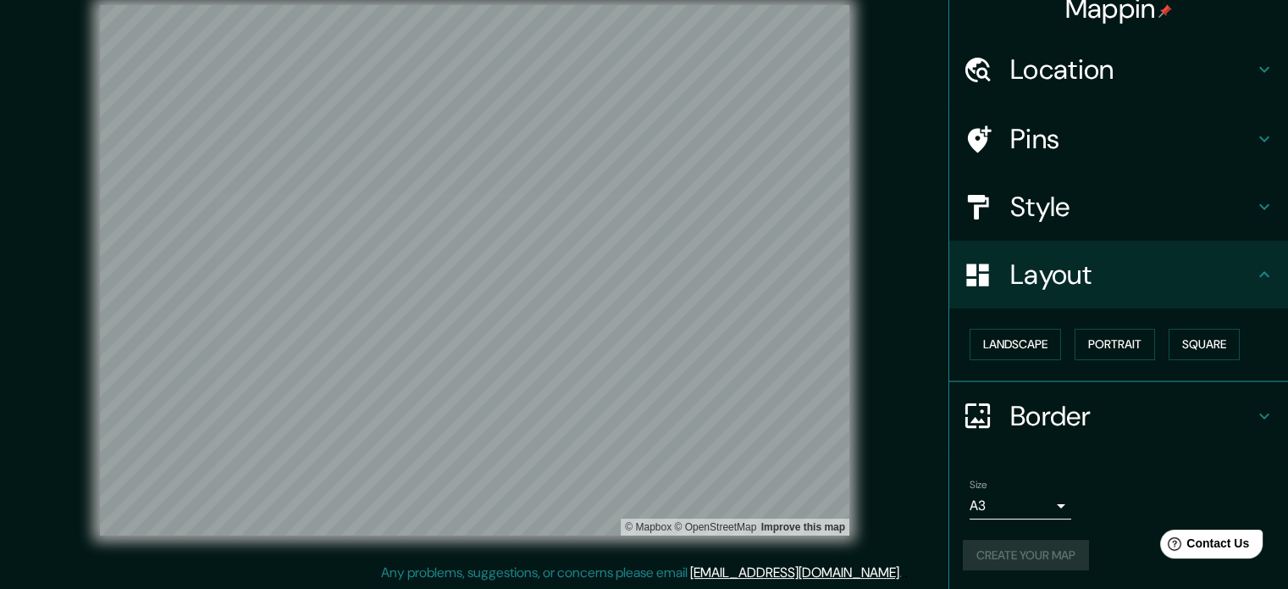
click at [840, 562] on div "Create your map" at bounding box center [1119, 555] width 312 height 31
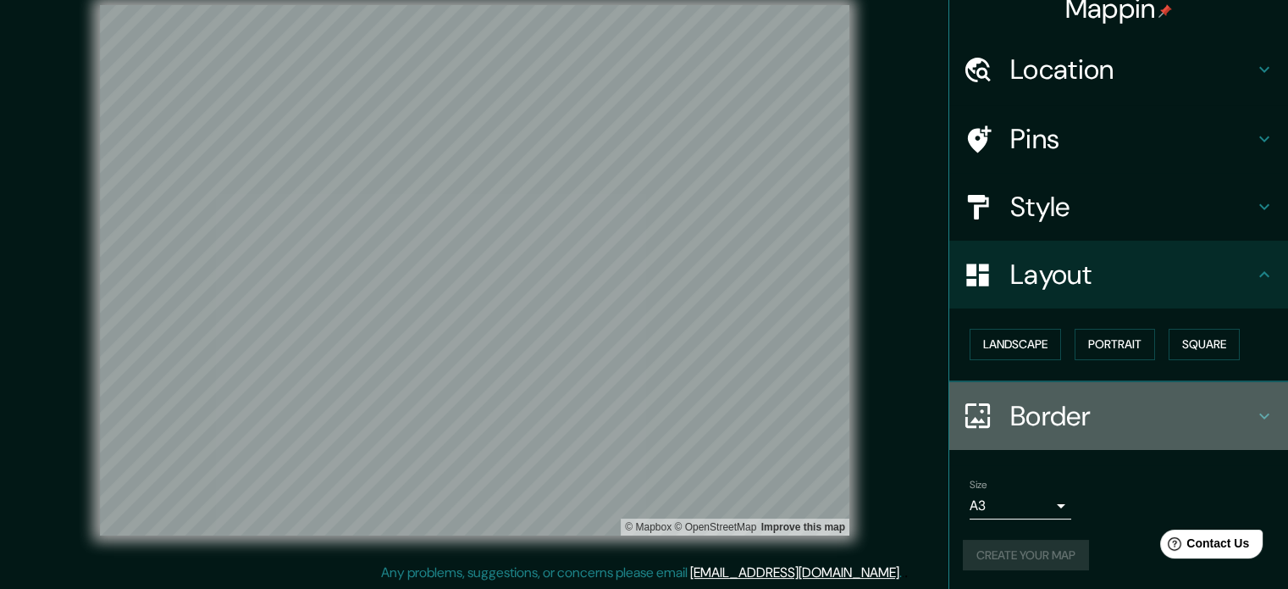
click at [840, 407] on h4 "Border" at bounding box center [1133, 416] width 244 height 34
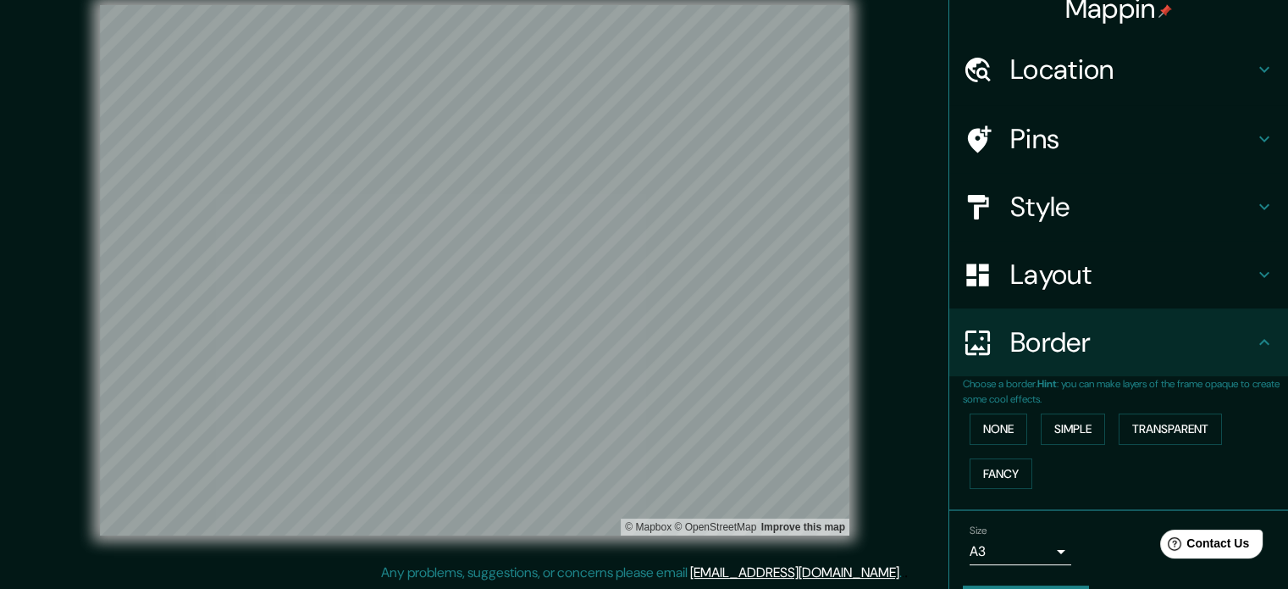
scroll to position [64, 0]
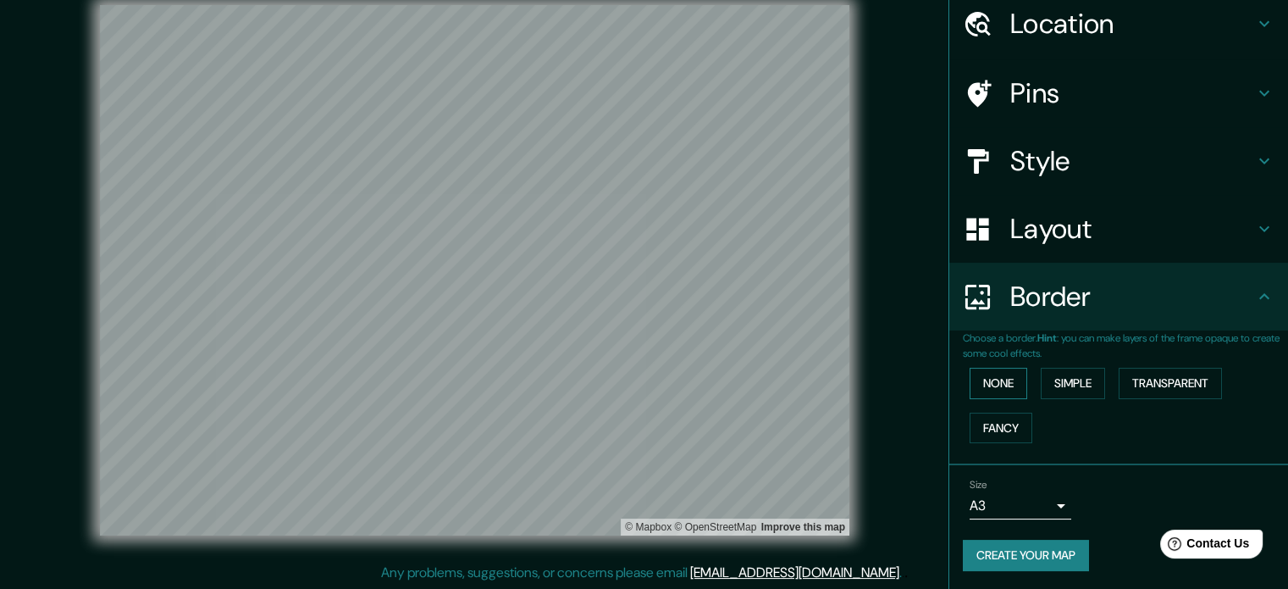
click at [840, 379] on button "None" at bounding box center [999, 383] width 58 height 31
click at [840, 375] on button "Simple" at bounding box center [1073, 383] width 64 height 31
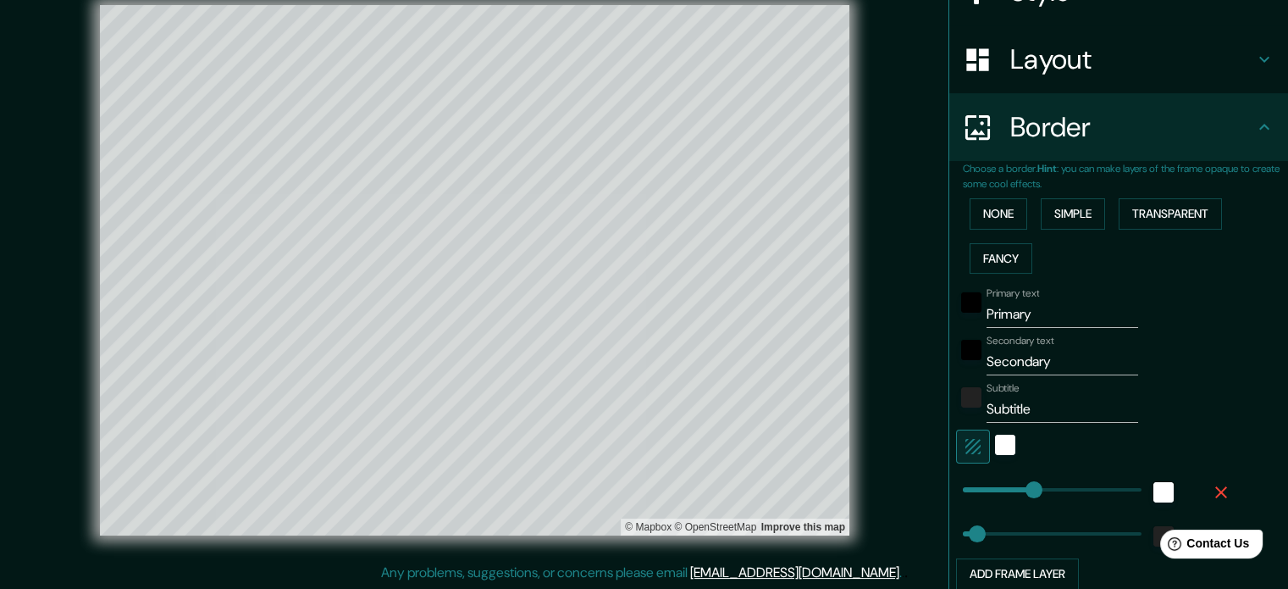
scroll to position [373, 0]
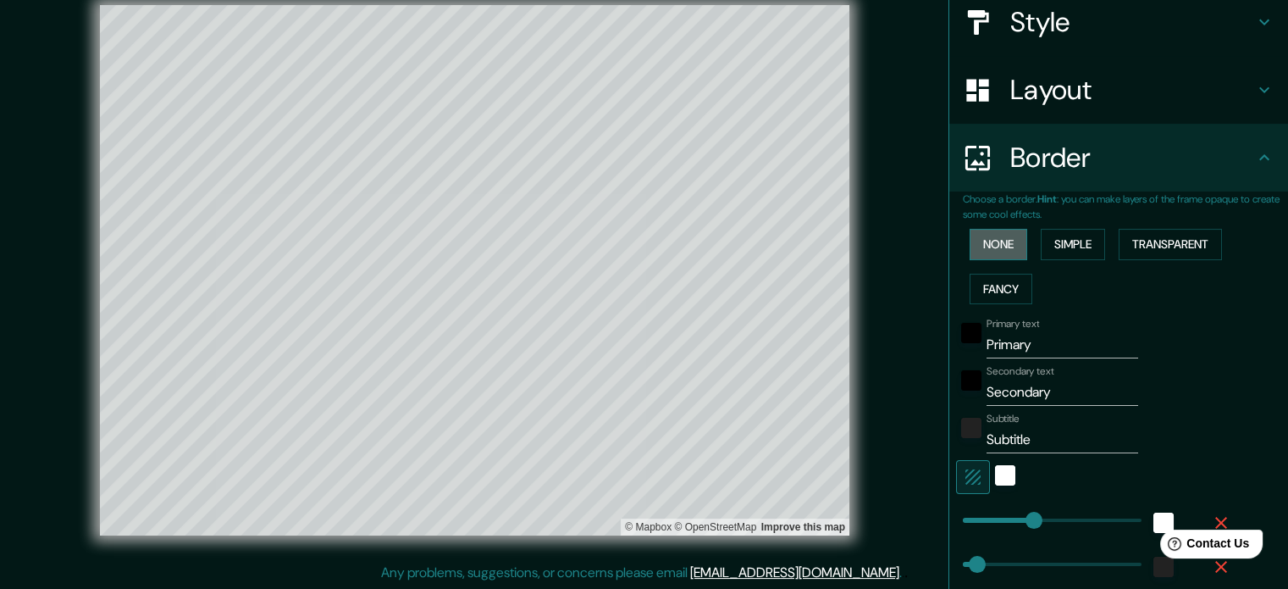
click at [840, 246] on button "None" at bounding box center [999, 244] width 58 height 31
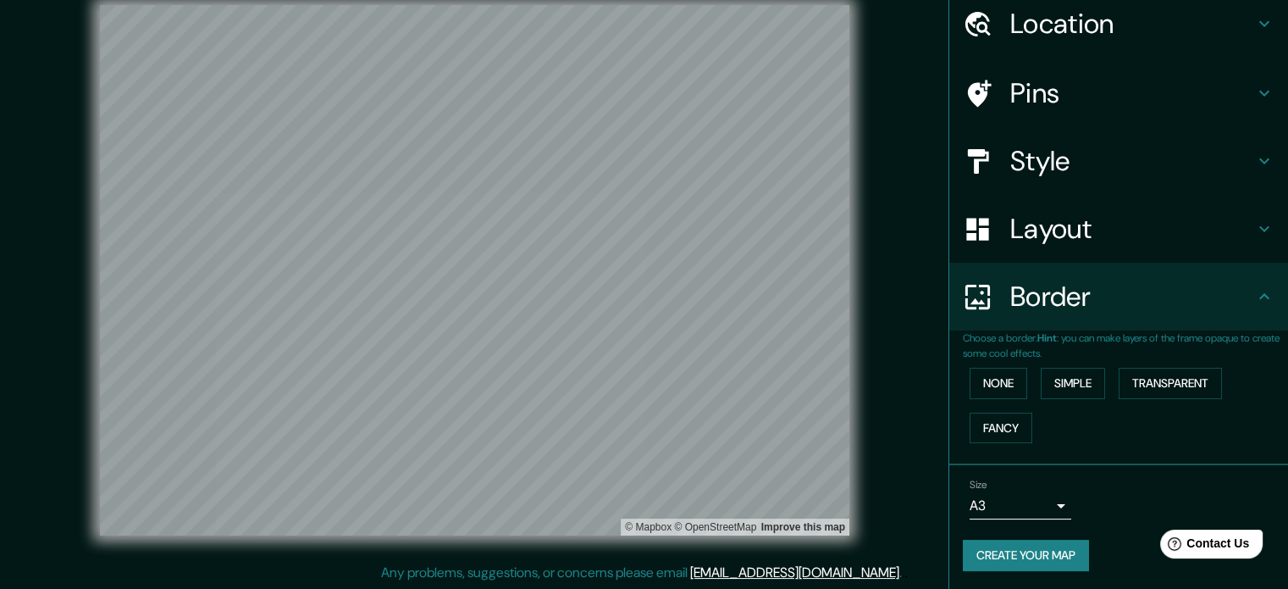
click at [840, 555] on button "Create your map" at bounding box center [1026, 555] width 126 height 31
click at [840, 558] on button "Create your map" at bounding box center [1026, 555] width 126 height 31
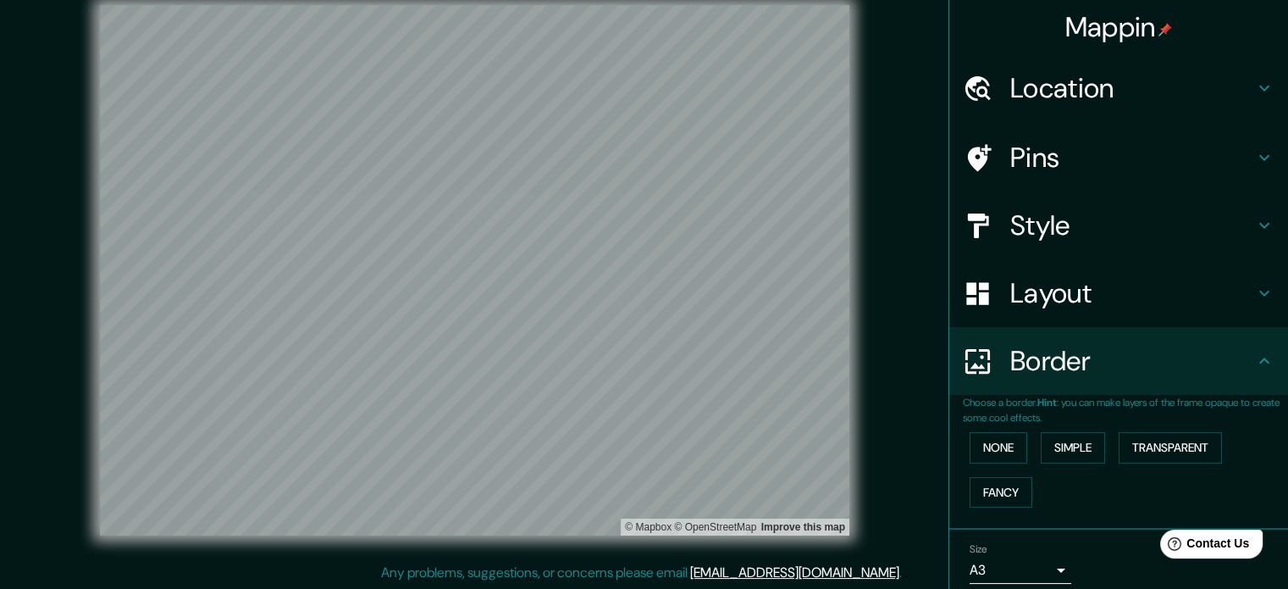
scroll to position [0, 0]
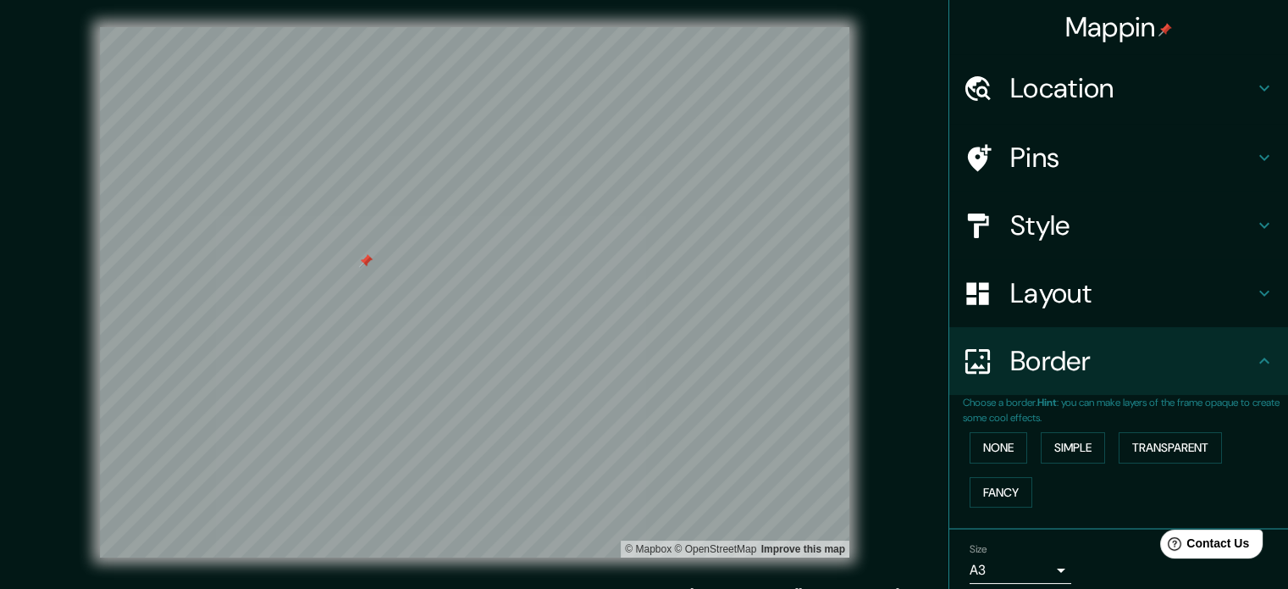
click at [364, 263] on div at bounding box center [366, 261] width 14 height 14
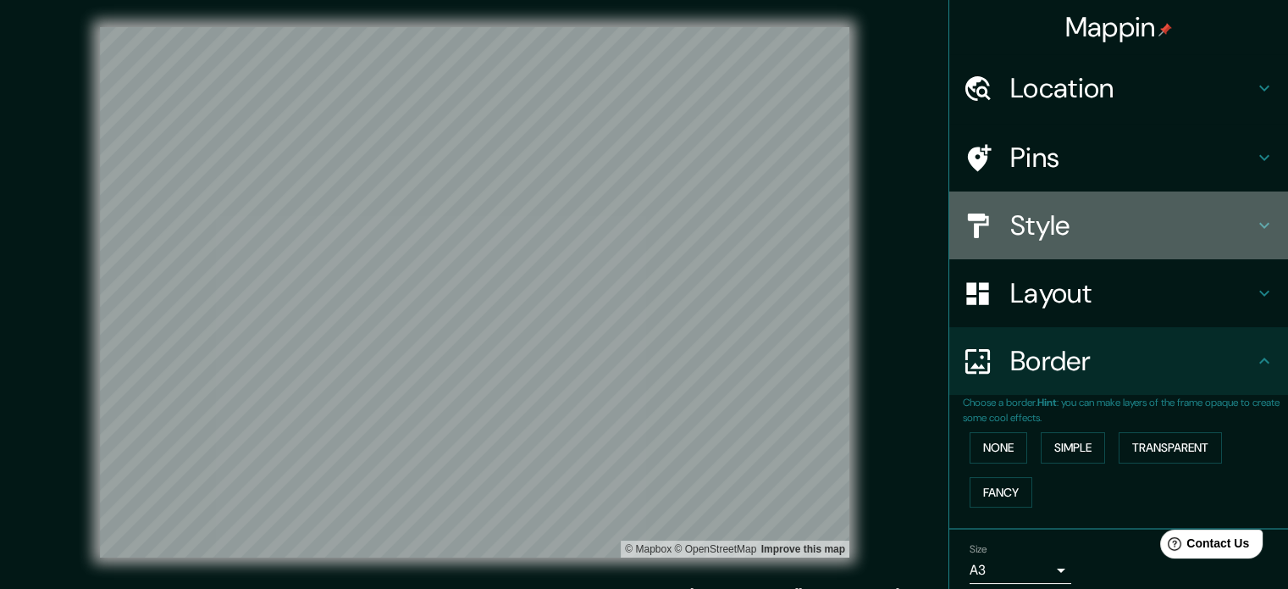
click at [840, 213] on h4 "Style" at bounding box center [1133, 225] width 244 height 34
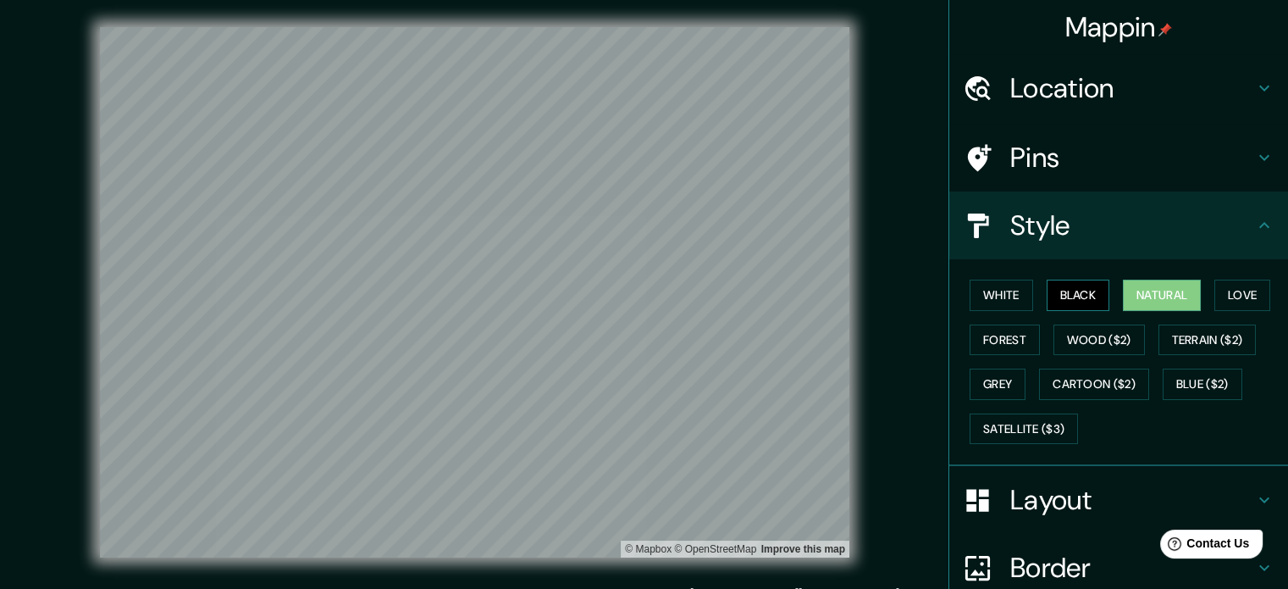
click at [840, 285] on button "Black" at bounding box center [1079, 295] width 64 height 31
click at [840, 292] on button "White" at bounding box center [1002, 295] width 64 height 31
click at [840, 287] on button "Natural" at bounding box center [1162, 295] width 78 height 31
